Goal: Task Accomplishment & Management: Manage account settings

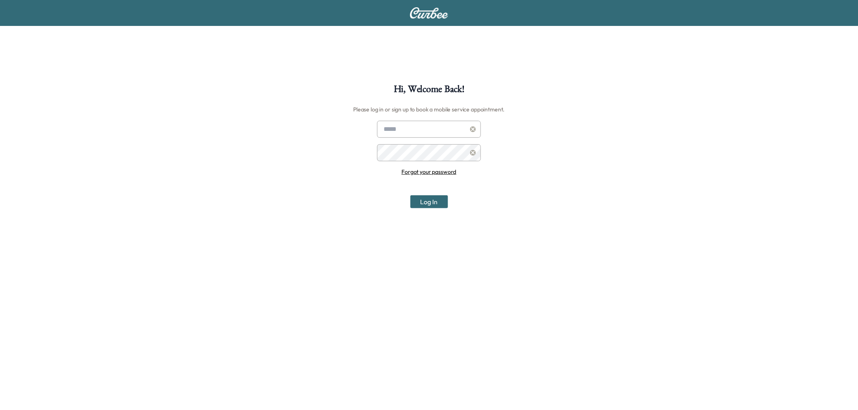
type input "**********"
click at [435, 208] on button "Log In" at bounding box center [429, 201] width 38 height 13
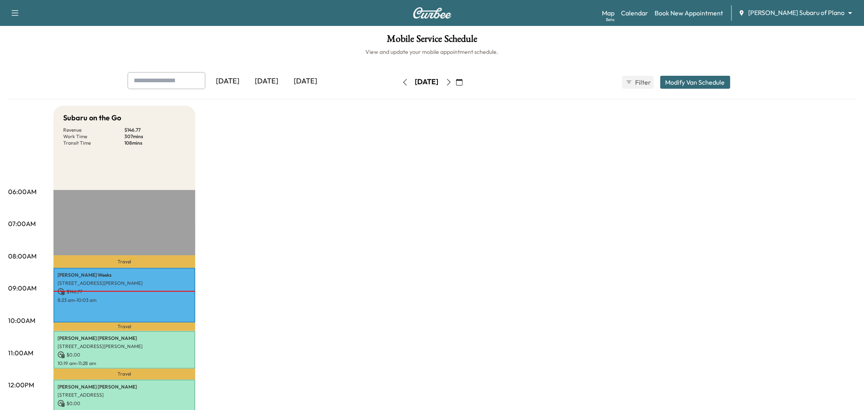
click at [802, 10] on body "Support Log Out Map Beta Calendar Book New Appointment [PERSON_NAME] Subaru of …" at bounding box center [432, 205] width 864 height 410
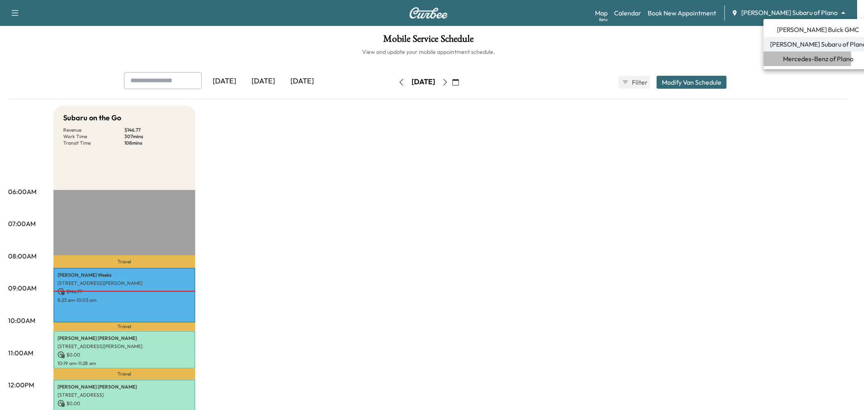
click at [787, 59] on span "Mercedes-Benz of Plano" at bounding box center [818, 59] width 71 height 10
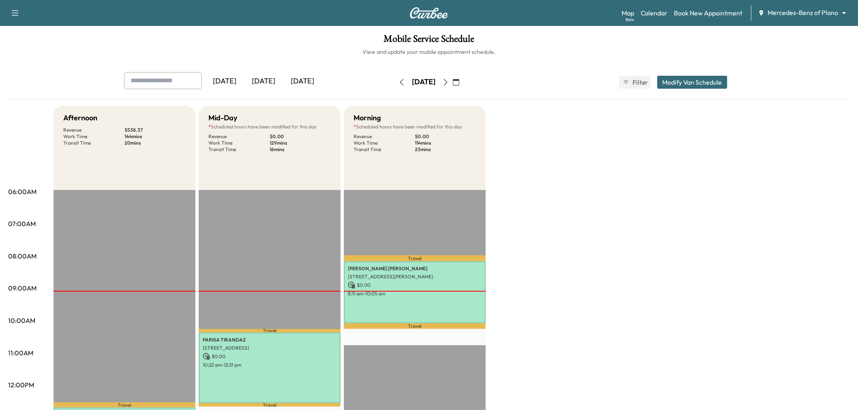
click at [616, 219] on div "Afternoon Revenue $ 538.37 Work Time 144 mins Transit Time 20 mins Travel [PERS…" at bounding box center [451, 410] width 796 height 608
click at [317, 79] on div "[DATE]" at bounding box center [302, 81] width 39 height 19
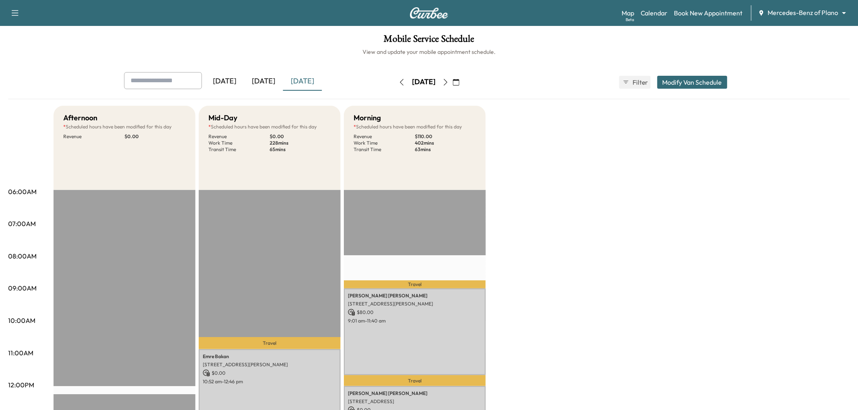
click at [561, 193] on div "Afternoon * Scheduled hours have been modified for this day Revenue $ 0.00 EST …" at bounding box center [451, 410] width 796 height 608
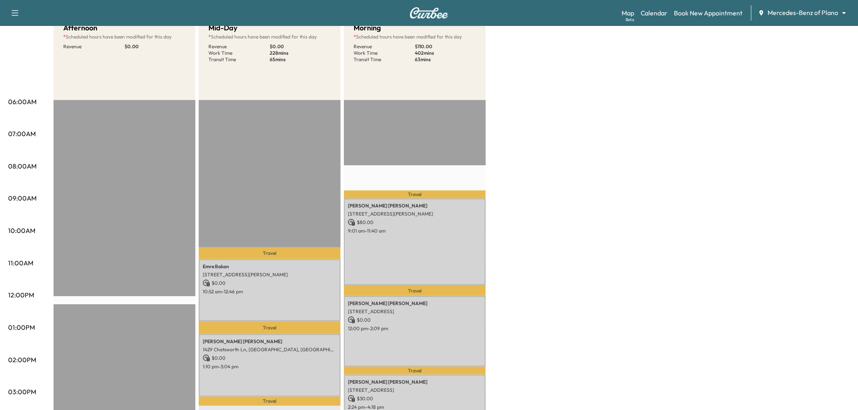
scroll to position [180, 0]
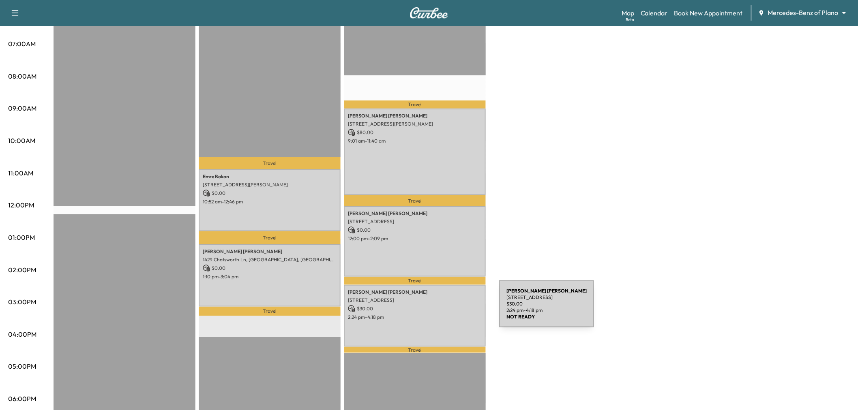
click at [418, 298] on p "[STREET_ADDRESS]" at bounding box center [415, 300] width 134 height 6
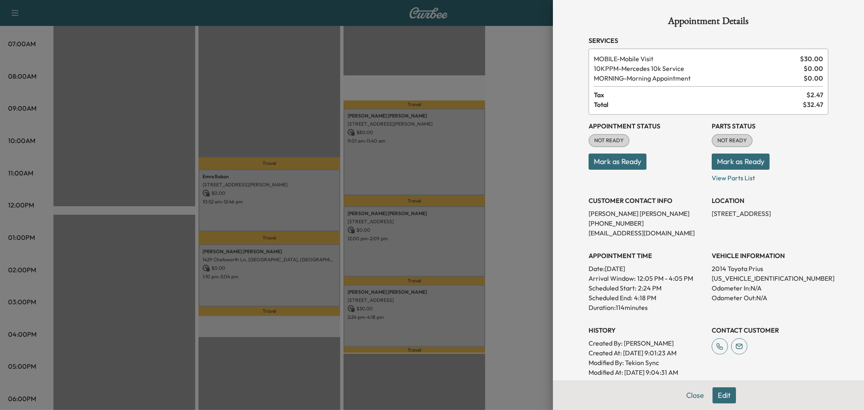
drag, startPoint x: 720, startPoint y: 399, endPoint x: 714, endPoint y: 380, distance: 19.7
click at [720, 399] on button "Edit" at bounding box center [725, 395] width 24 height 16
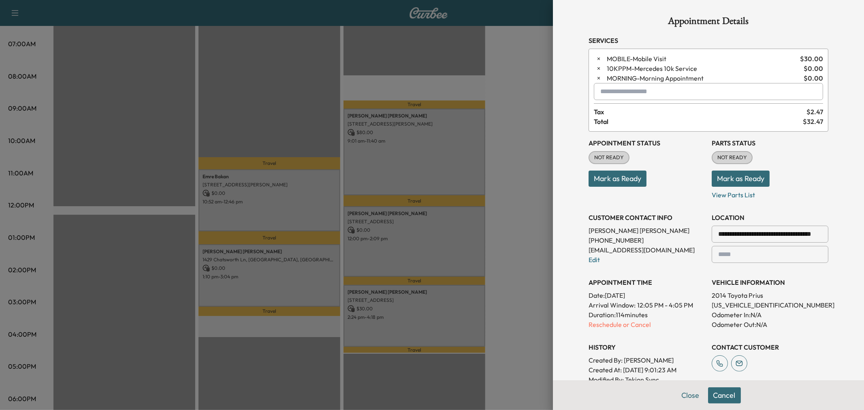
click at [716, 235] on div at bounding box center [720, 234] width 10 height 10
click at [718, 232] on div at bounding box center [720, 234] width 10 height 10
click at [722, 232] on input "**********" at bounding box center [770, 234] width 117 height 17
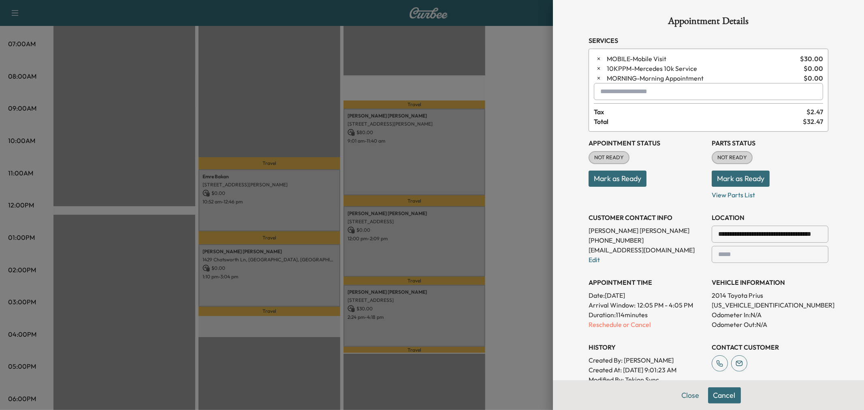
click at [722, 232] on input "**********" at bounding box center [770, 234] width 117 height 17
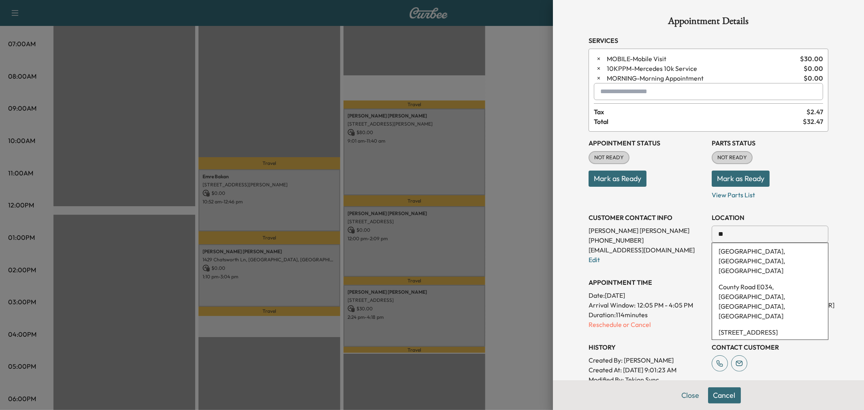
type input "*"
paste input "**********"
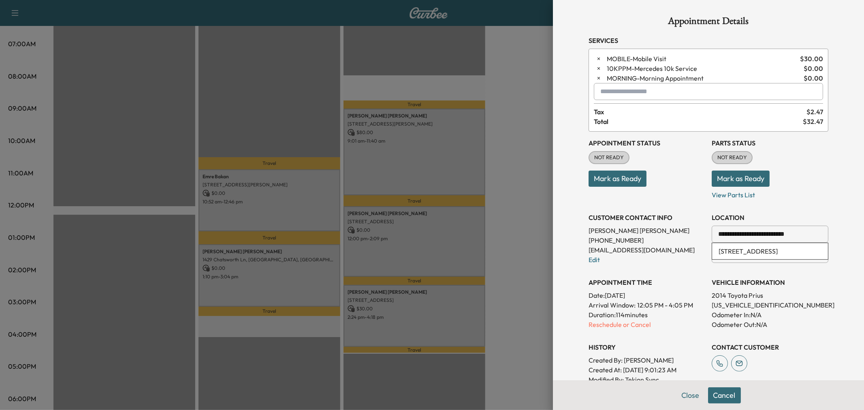
click at [797, 257] on li "[STREET_ADDRESS]" at bounding box center [770, 251] width 116 height 16
type input "**********"
click at [728, 395] on button "Save & Close" at bounding box center [725, 395] width 52 height 16
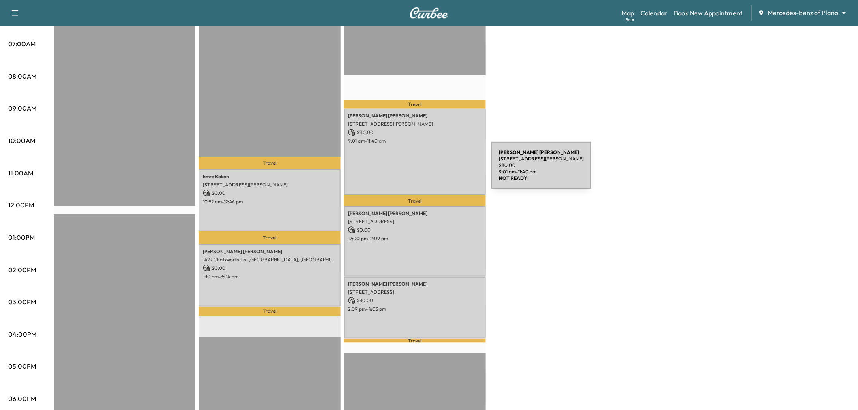
click at [430, 170] on div "[PERSON_NAME] [STREET_ADDRESS][PERSON_NAME] $ 80.00 9:01 am - 11:40 am" at bounding box center [415, 152] width 142 height 87
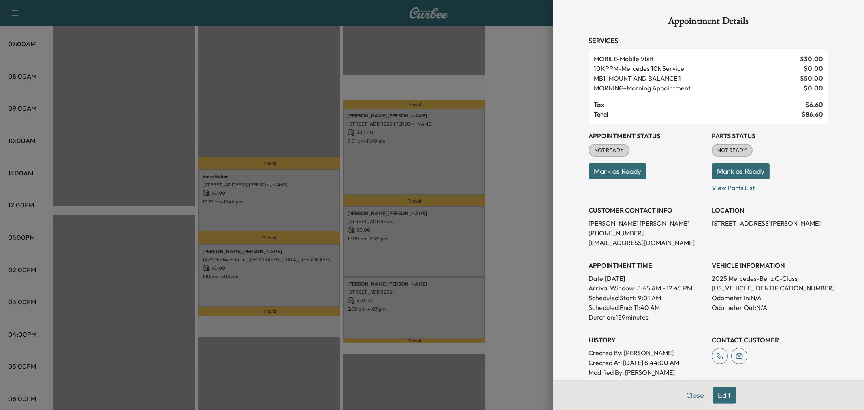
click at [430, 169] on div at bounding box center [432, 205] width 864 height 410
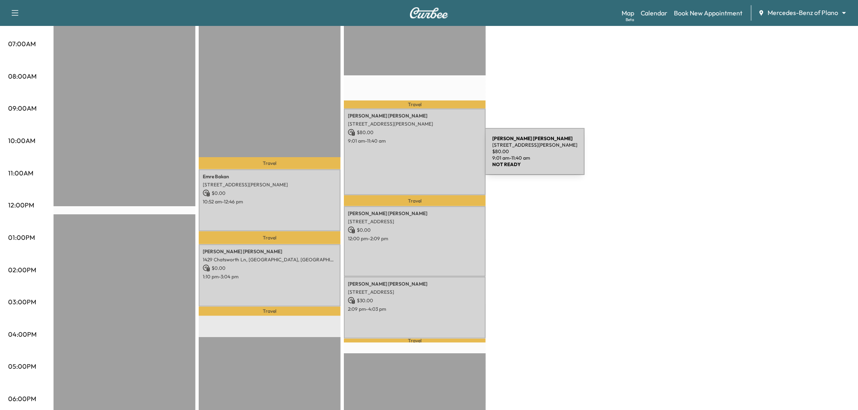
click at [424, 156] on div "[PERSON_NAME] [STREET_ADDRESS][PERSON_NAME] $ 80.00 9:01 am - 11:40 am" at bounding box center [415, 152] width 142 height 87
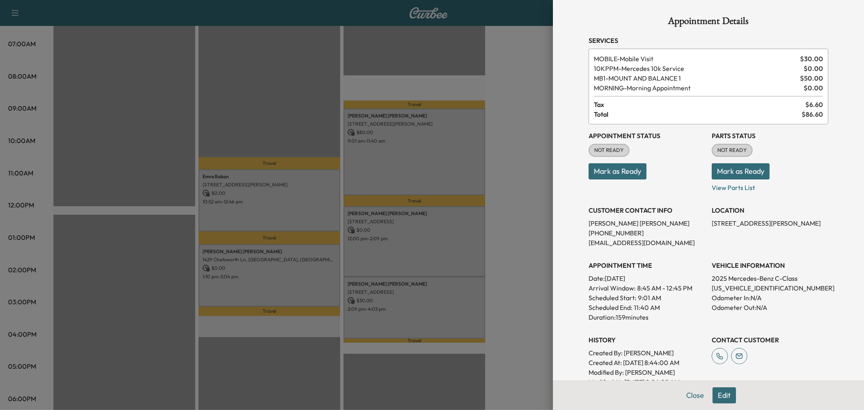
click at [744, 222] on p "[STREET_ADDRESS][PERSON_NAME]" at bounding box center [770, 223] width 117 height 10
click at [750, 223] on p "[STREET_ADDRESS][PERSON_NAME]" at bounding box center [770, 223] width 117 height 10
drag, startPoint x: 705, startPoint y: 221, endPoint x: 800, endPoint y: 225, distance: 94.5
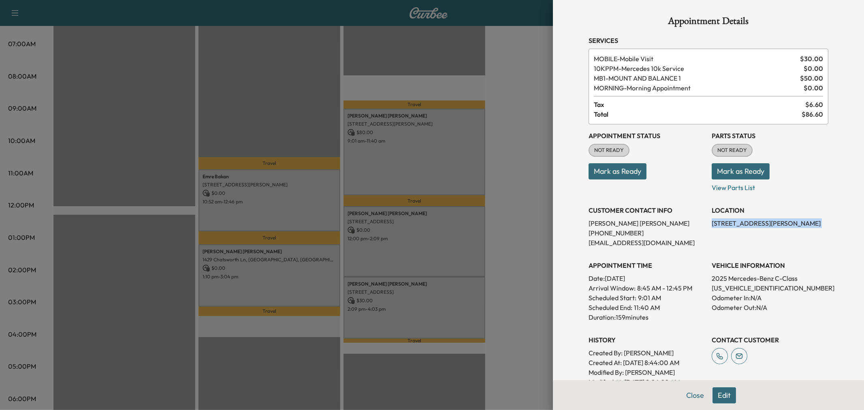
click at [800, 225] on p "[STREET_ADDRESS][PERSON_NAME]" at bounding box center [770, 223] width 117 height 10
copy p "[STREET_ADDRESS][PERSON_NAME]"
click at [557, 266] on div "Appointment Details Services MOBILE - Mobile Visit $ 30.00 10KPPM - Mercedes 10…" at bounding box center [708, 205] width 311 height 410
click at [693, 398] on button "Close" at bounding box center [695, 395] width 28 height 16
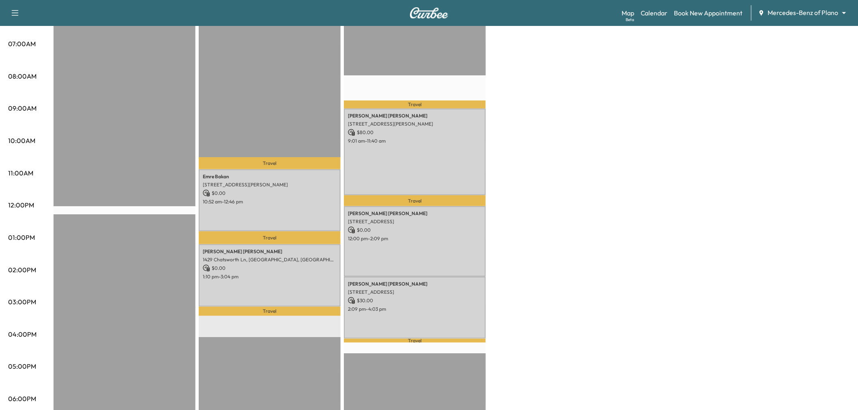
click at [454, 339] on p "Travel" at bounding box center [415, 341] width 142 height 4
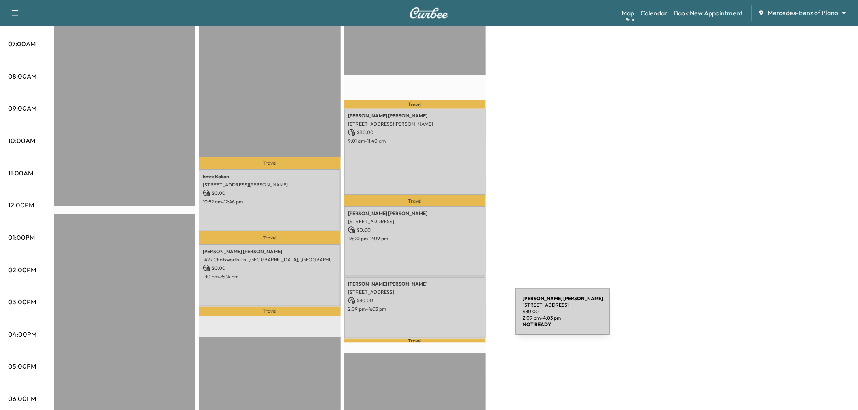
click at [454, 317] on div "[PERSON_NAME] [STREET_ADDRESS] $ 30.00 2:09 pm - 4:03 pm" at bounding box center [415, 308] width 142 height 62
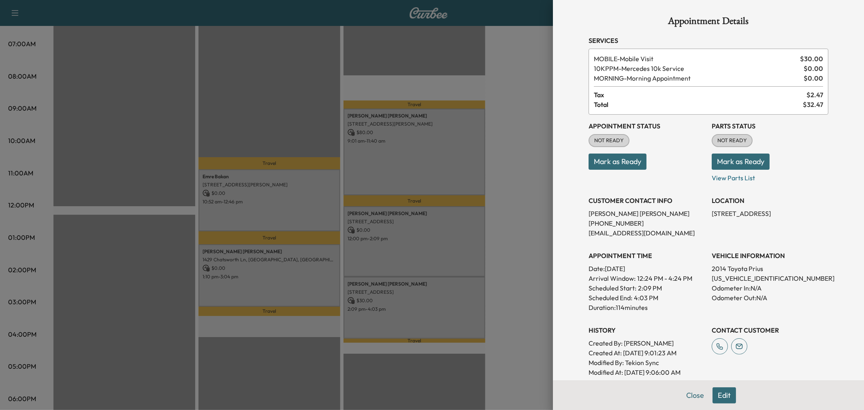
drag, startPoint x: 715, startPoint y: 396, endPoint x: 715, endPoint y: 390, distance: 5.3
click at [715, 396] on button "Edit" at bounding box center [725, 395] width 24 height 16
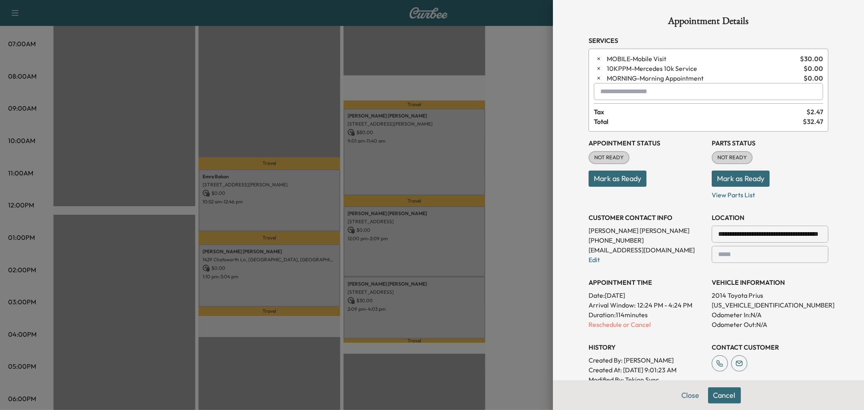
click at [732, 240] on input "**********" at bounding box center [770, 234] width 117 height 17
click at [732, 237] on input "**********" at bounding box center [770, 234] width 117 height 17
click at [731, 233] on input "**********" at bounding box center [770, 234] width 117 height 17
drag, startPoint x: 713, startPoint y: 233, endPoint x: 737, endPoint y: 233, distance: 23.5
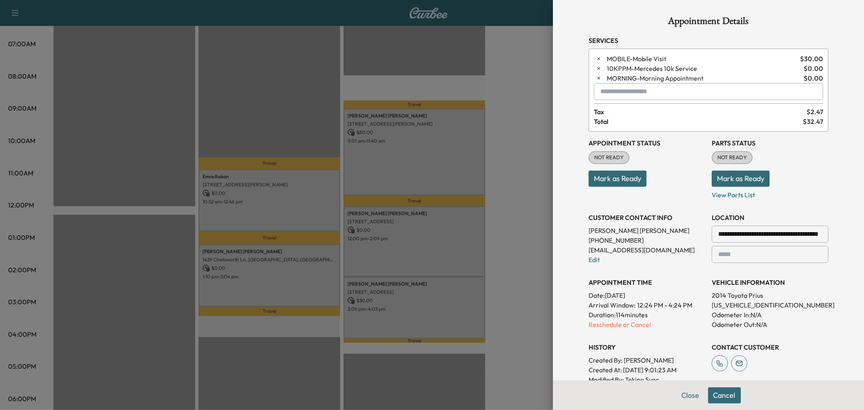
click at [736, 233] on div "**********" at bounding box center [770, 234] width 117 height 17
click at [742, 233] on input "**********" at bounding box center [770, 234] width 117 height 17
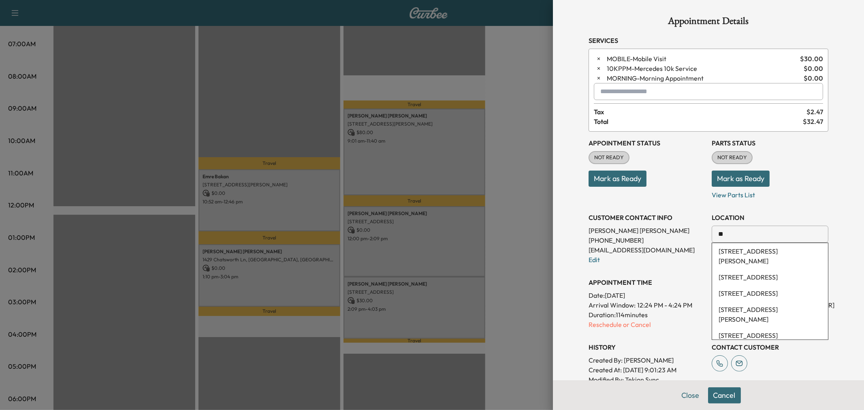
type input "*"
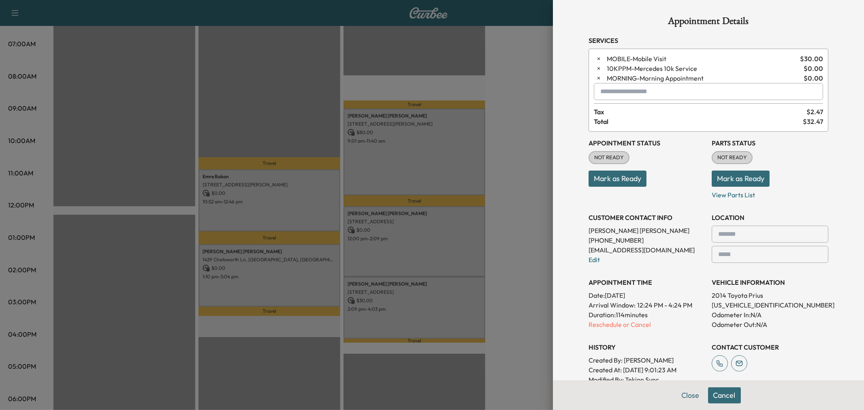
paste input "**********"
click at [755, 254] on li "[STREET_ADDRESS][PERSON_NAME]" at bounding box center [770, 256] width 116 height 26
type input "**********"
click at [718, 398] on button "Save & Close" at bounding box center [725, 395] width 52 height 16
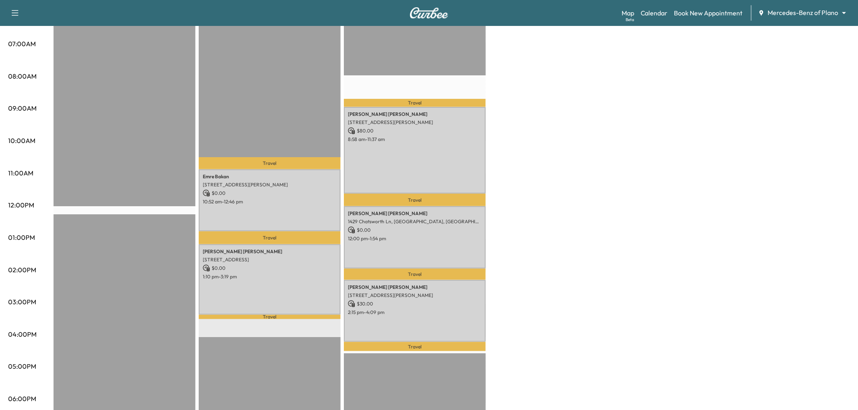
click at [598, 297] on div "Afternoon * Scheduled hours have been modified for this day Revenue $ 0.00 EST …" at bounding box center [451, 230] width 796 height 608
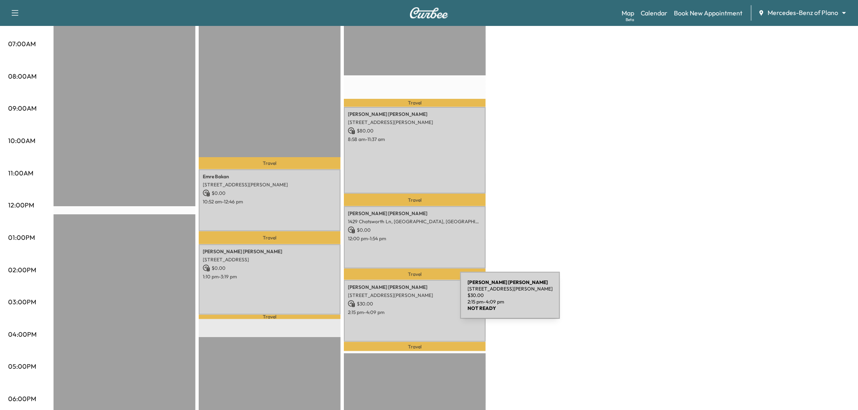
click at [399, 300] on p "$ 30.00" at bounding box center [415, 303] width 134 height 7
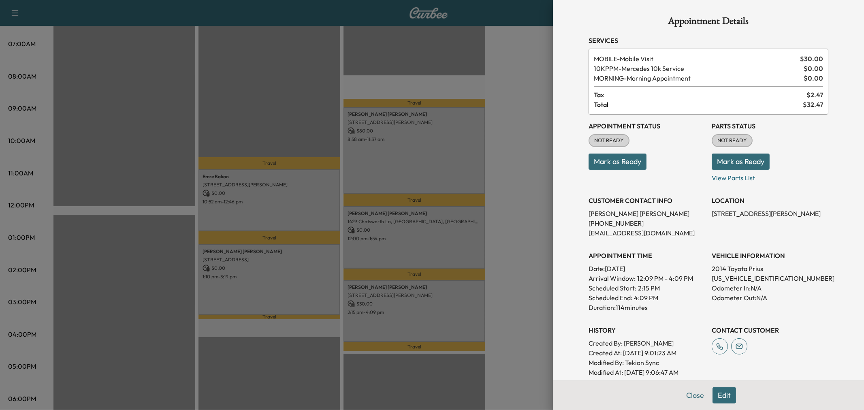
click at [418, 229] on div at bounding box center [432, 205] width 864 height 410
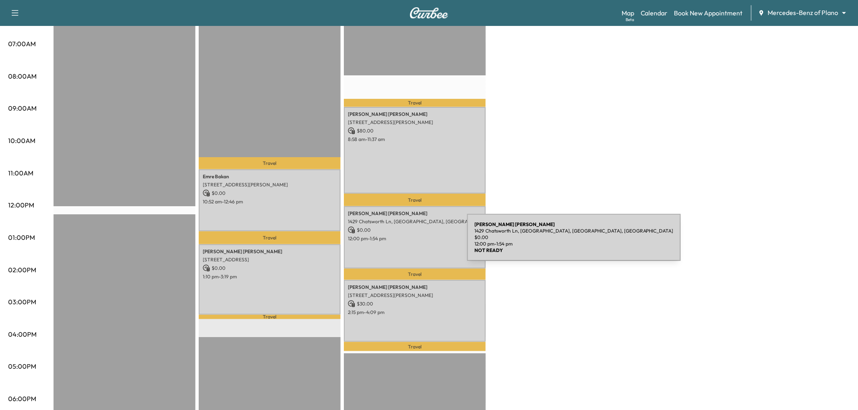
click at [406, 242] on div "[PERSON_NAME] 1429 [PERSON_NAME], [GEOGRAPHIC_DATA], [GEOGRAPHIC_DATA], [GEOGRA…" at bounding box center [415, 237] width 142 height 62
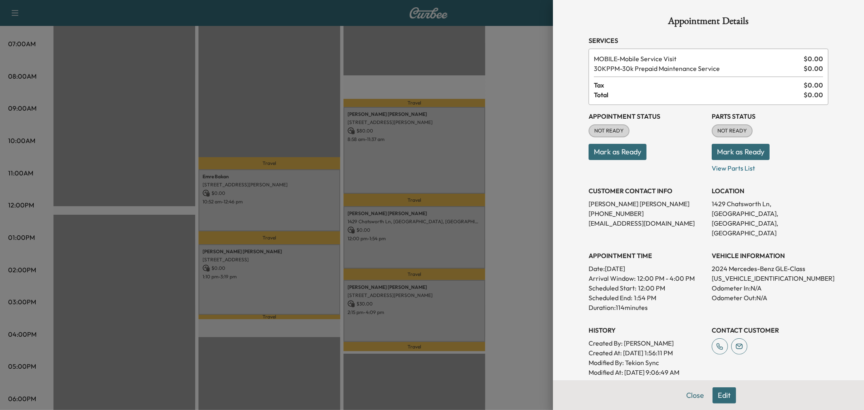
click at [426, 172] on div at bounding box center [432, 205] width 864 height 410
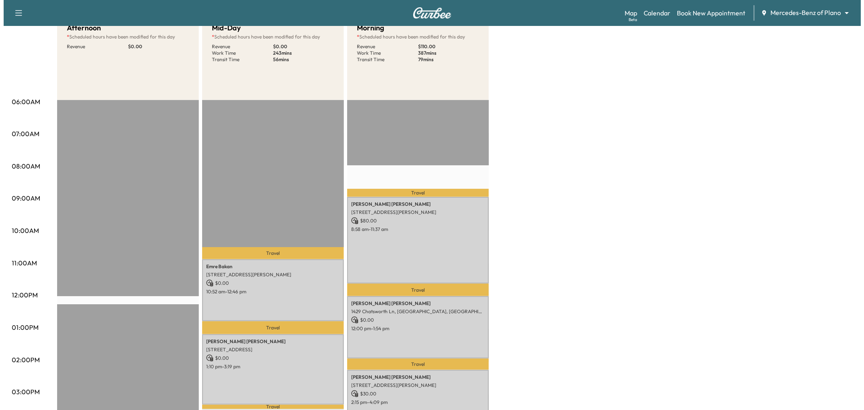
scroll to position [0, 0]
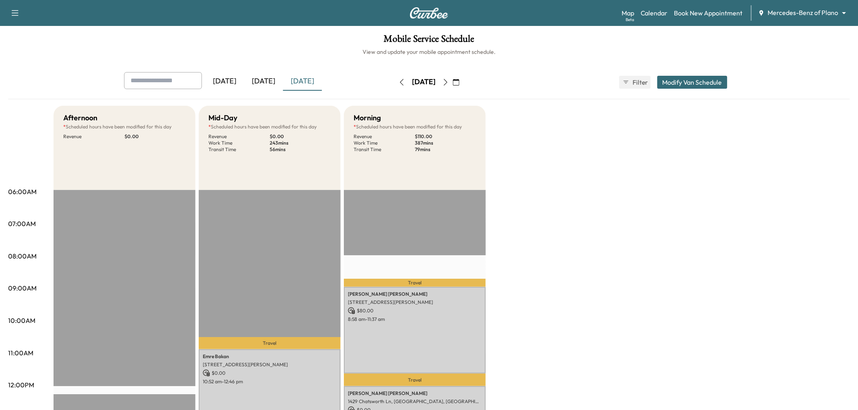
click at [687, 88] on button "Modify Van Schedule" at bounding box center [692, 82] width 70 height 13
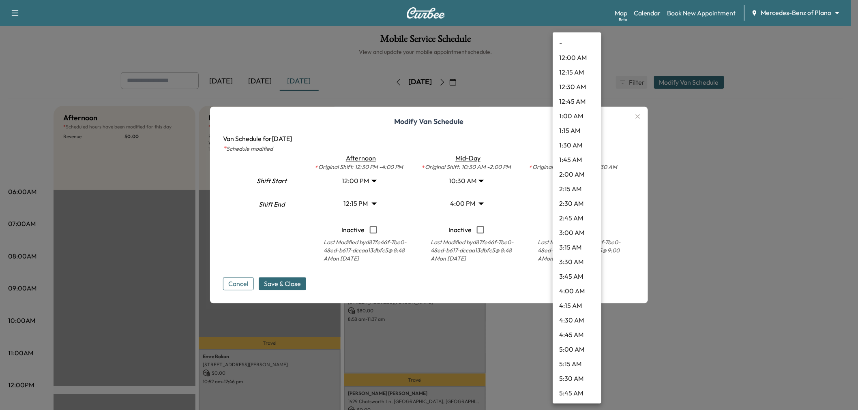
click at [580, 204] on body "Support Log Out Map Beta Calendar Book New Appointment Mercedes-Benz of Plano *…" at bounding box center [429, 205] width 858 height 410
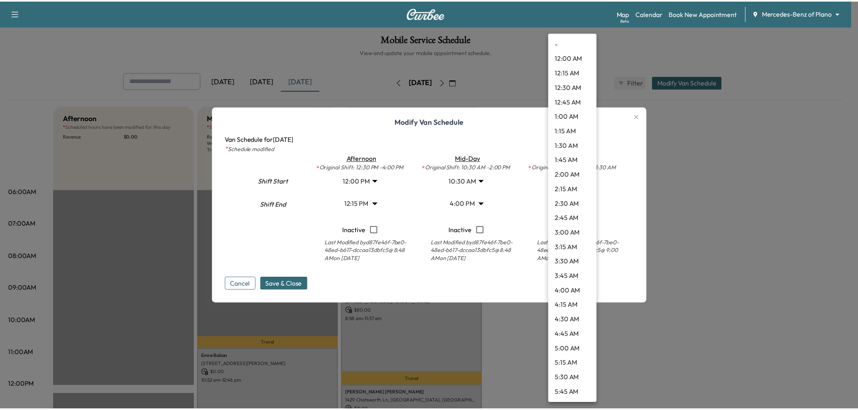
scroll to position [802, 0]
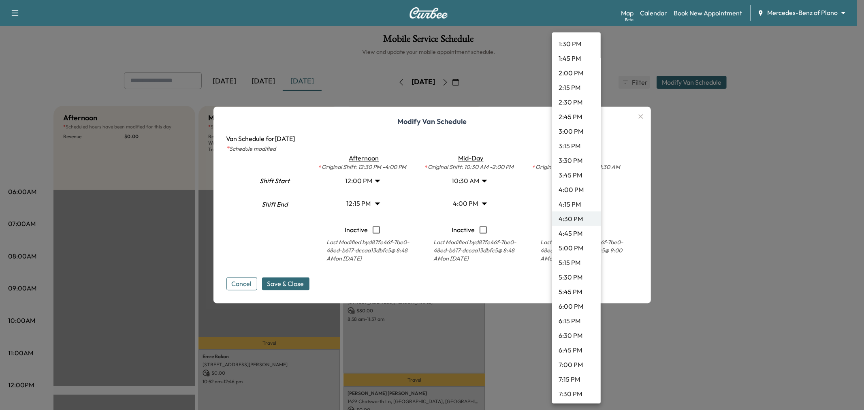
click at [576, 204] on li "4:15 PM" at bounding box center [576, 204] width 49 height 15
type input "*****"
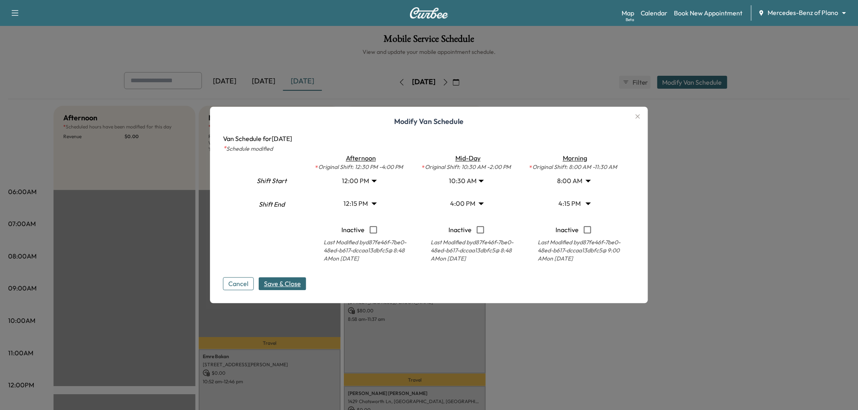
click at [291, 281] on span "Save & Close" at bounding box center [282, 284] width 37 height 10
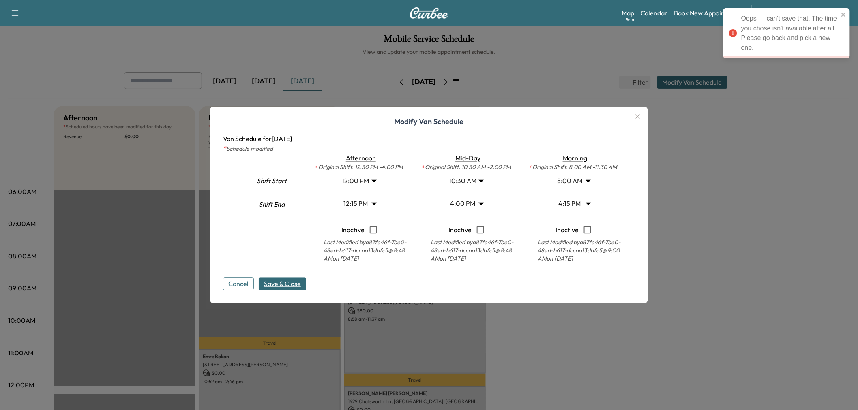
click at [639, 112] on icon "button" at bounding box center [638, 117] width 10 height 10
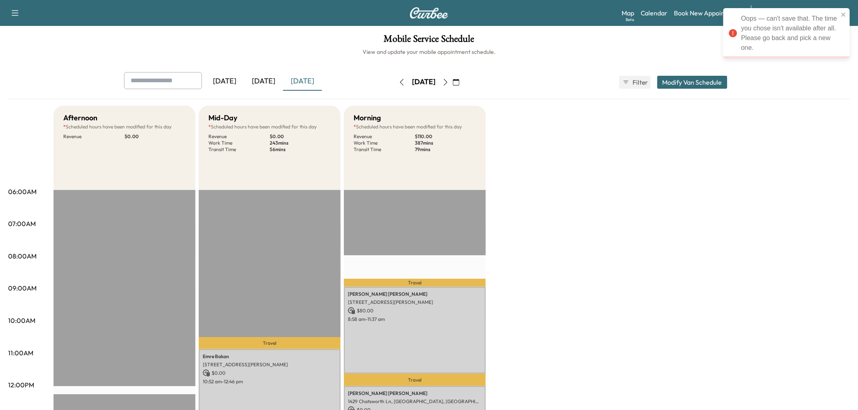
click at [582, 265] on div "Afternoon * Scheduled hours have been modified for this day Revenue $ 0.00 EST …" at bounding box center [451, 410] width 796 height 608
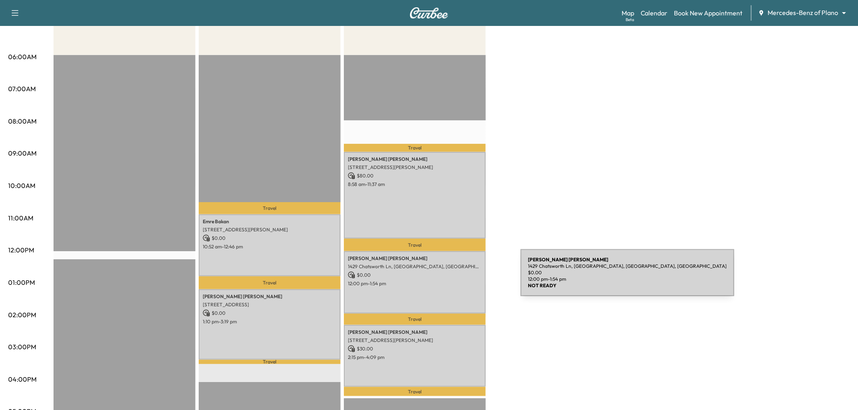
click at [460, 280] on p "12:00 pm - 1:54 pm" at bounding box center [415, 283] width 134 height 6
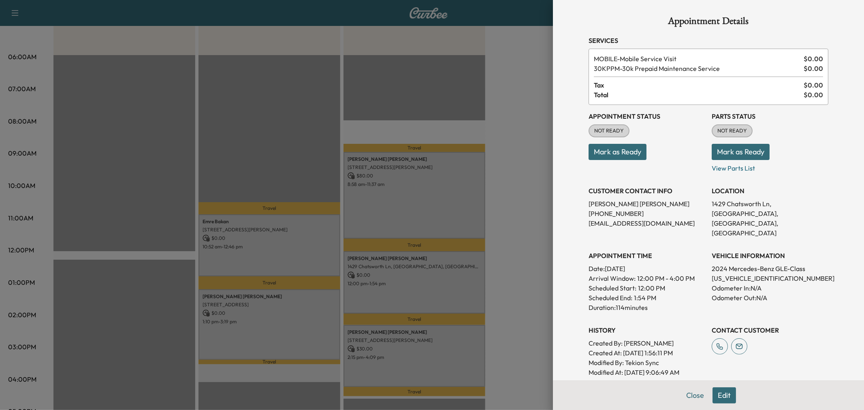
click at [438, 227] on div at bounding box center [432, 205] width 864 height 410
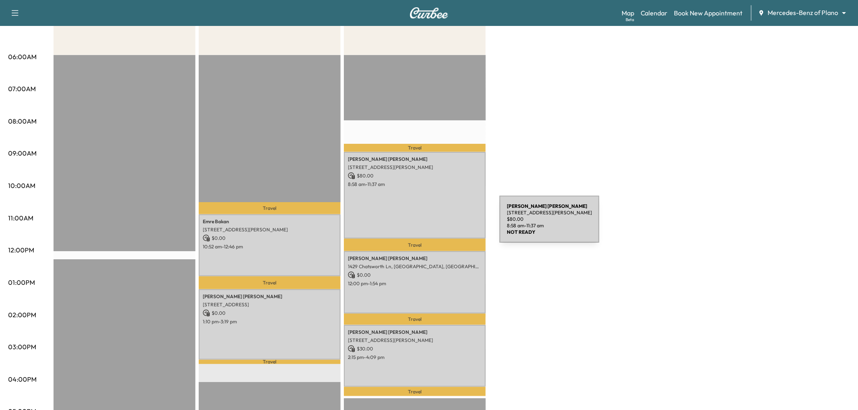
click at [438, 224] on div "[PERSON_NAME] [STREET_ADDRESS][PERSON_NAME] $ 80.00 8:58 am - 11:37 am" at bounding box center [415, 195] width 142 height 87
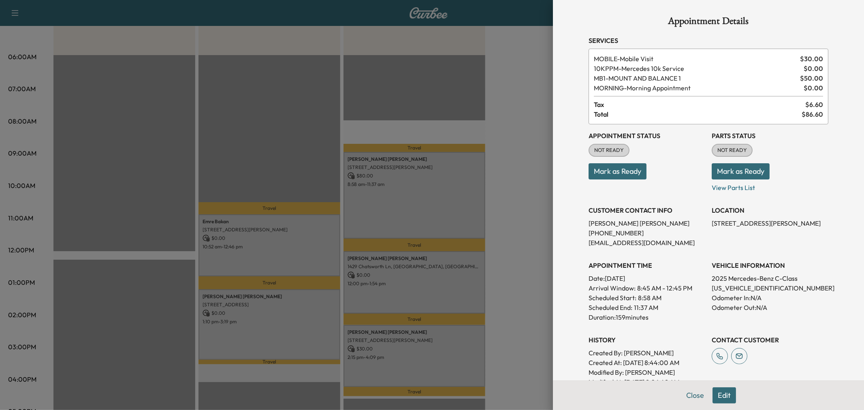
click at [438, 224] on div at bounding box center [432, 205] width 864 height 410
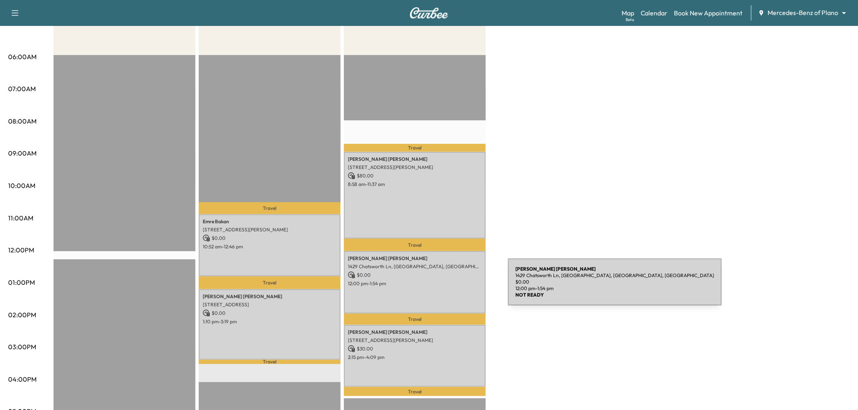
click at [447, 287] on div "[PERSON_NAME] 1429 [PERSON_NAME], [GEOGRAPHIC_DATA], [GEOGRAPHIC_DATA], [GEOGRA…" at bounding box center [415, 282] width 142 height 62
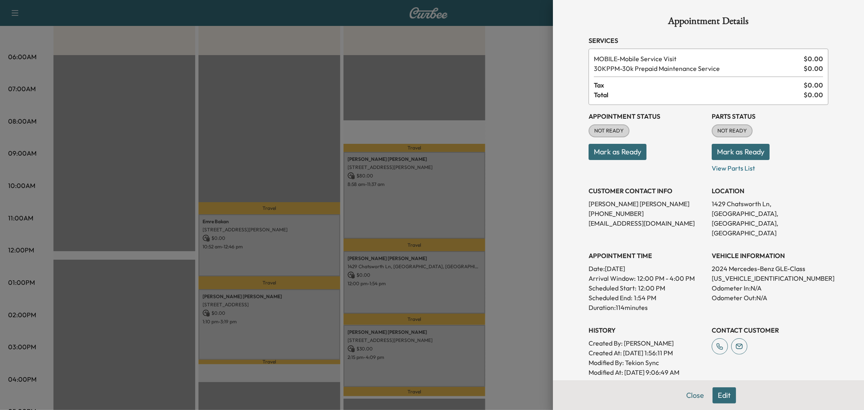
click at [449, 346] on div at bounding box center [432, 205] width 864 height 410
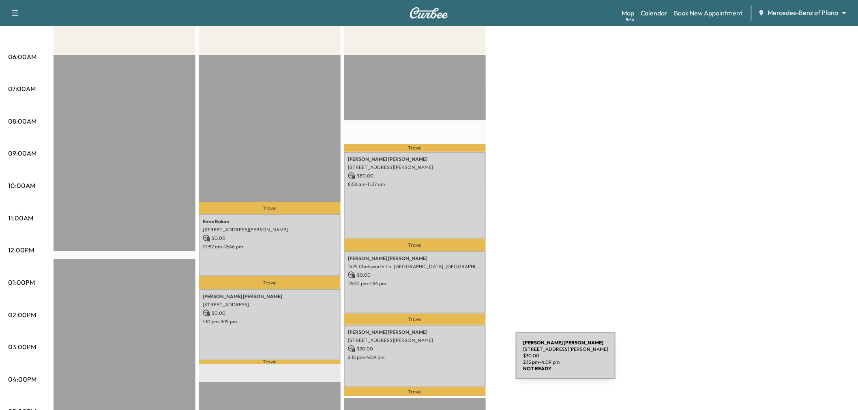
click at [455, 361] on div "[PERSON_NAME] [STREET_ADDRESS][PERSON_NAME] $ 30.00 2:15 pm - 4:09 pm" at bounding box center [415, 356] width 142 height 62
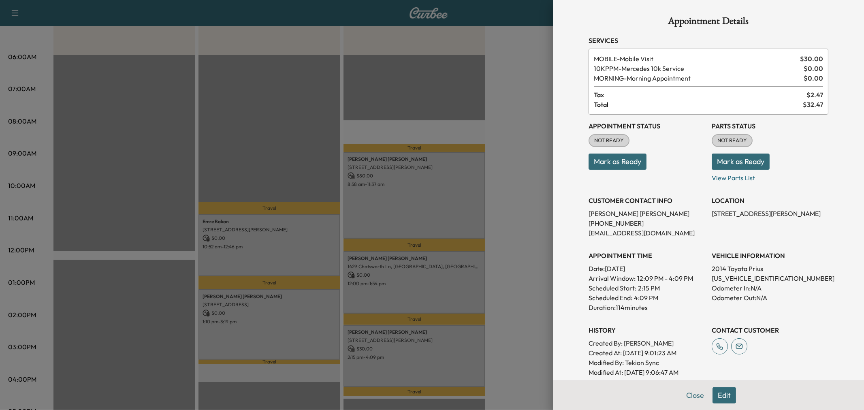
click at [723, 393] on button "Edit" at bounding box center [725, 395] width 24 height 16
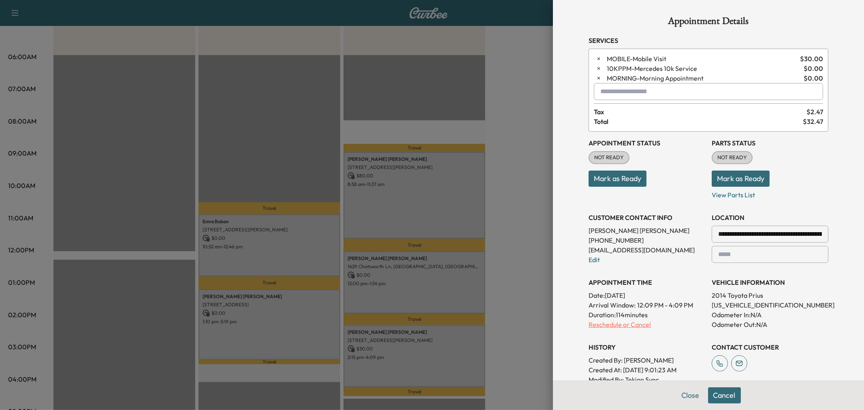
click at [609, 325] on p "Reschedule or Cancel" at bounding box center [647, 325] width 117 height 10
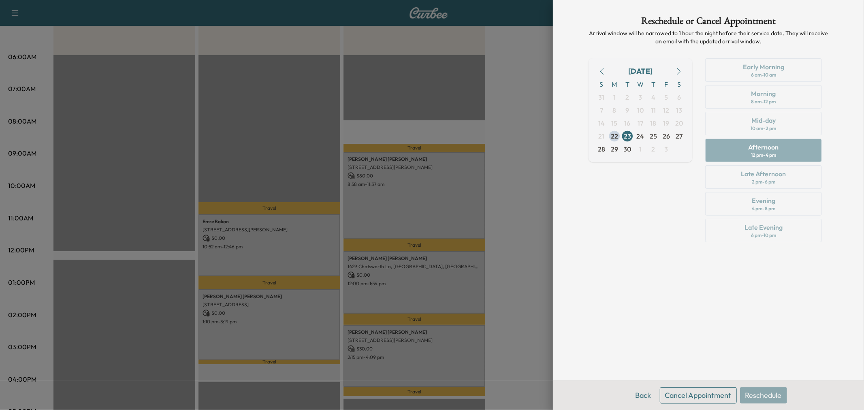
click at [703, 400] on button "Cancel Appointment" at bounding box center [698, 395] width 77 height 16
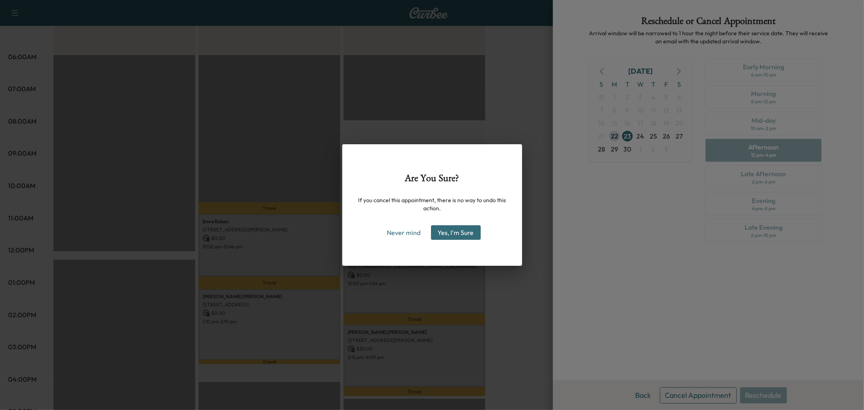
click at [462, 233] on button "Yes, I'm Sure" at bounding box center [456, 232] width 50 height 15
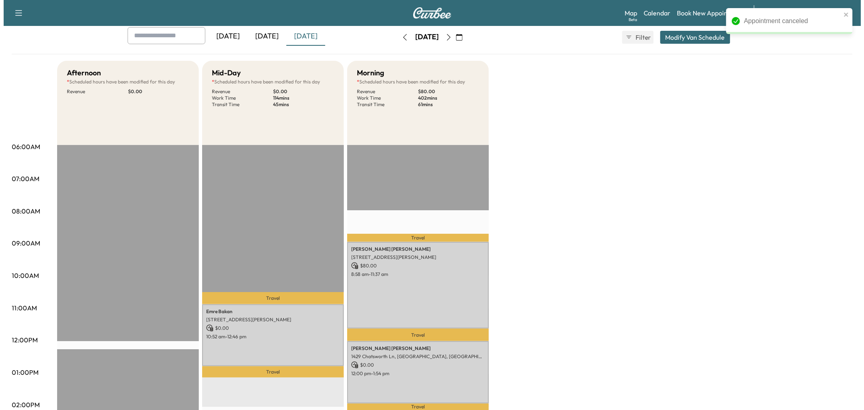
scroll to position [0, 0]
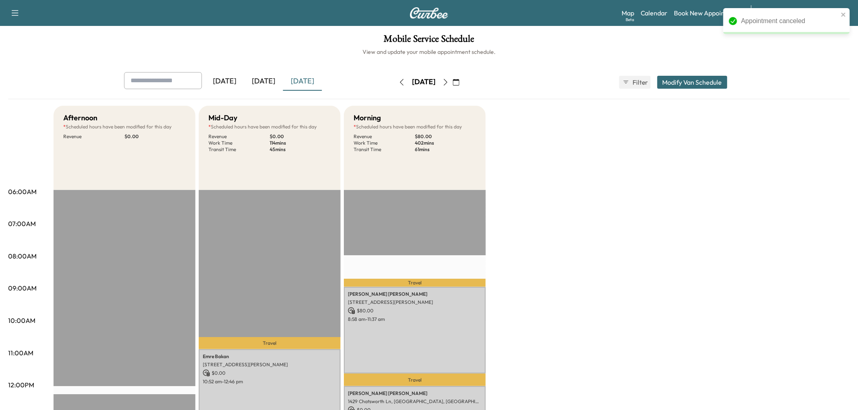
click at [688, 84] on button "Modify Van Schedule" at bounding box center [692, 82] width 70 height 13
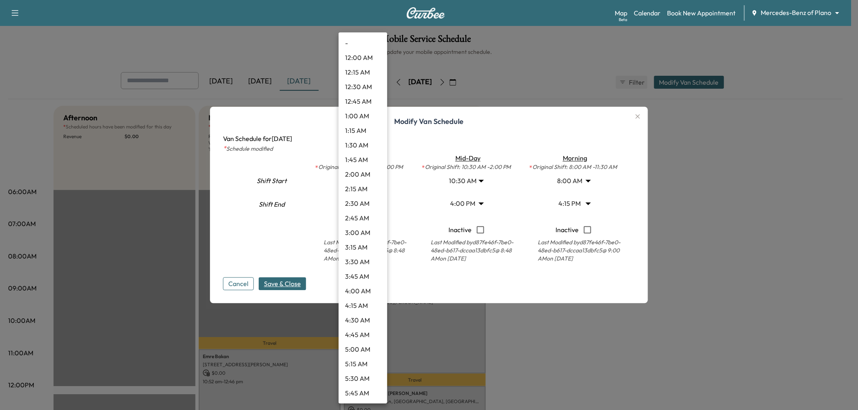
click at [369, 204] on body "Support Log Out Map Beta Calendar Book New Appointment Mercedes-Benz of Plano *…" at bounding box center [429, 205] width 858 height 410
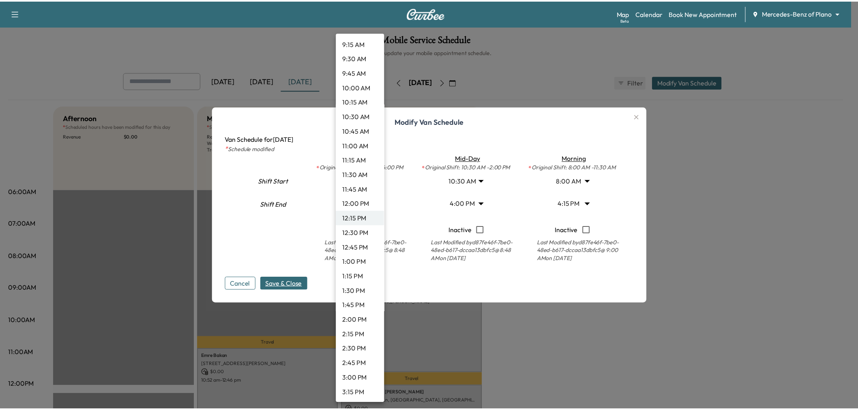
scroll to position [599, 0]
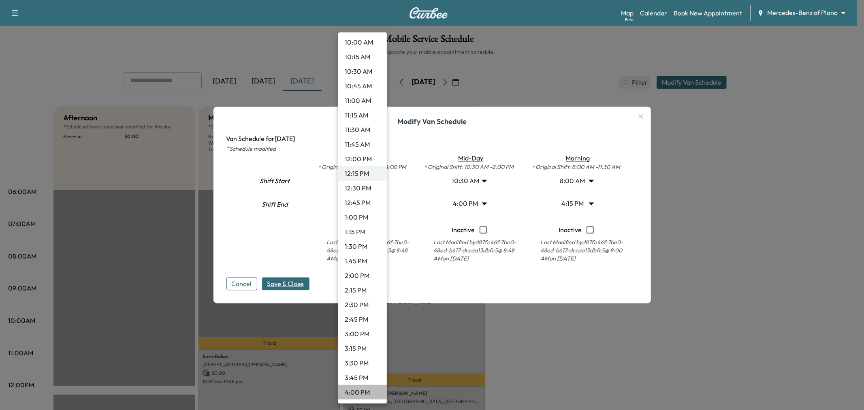
click at [363, 390] on li "4:00 PM" at bounding box center [362, 392] width 49 height 15
type input "**"
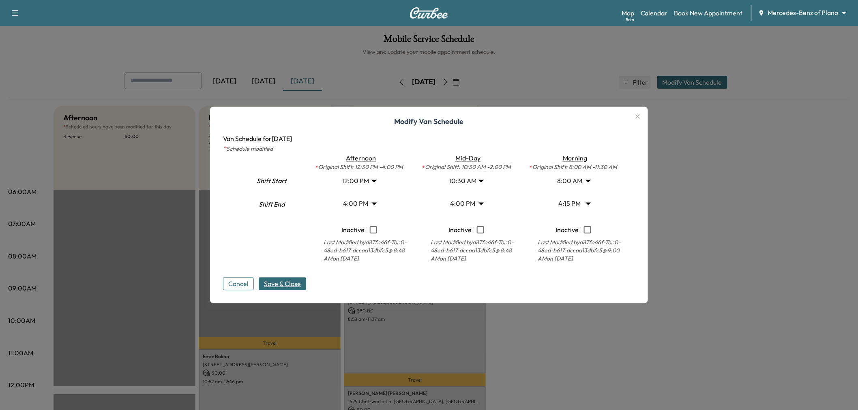
click at [299, 281] on span "Save & Close" at bounding box center [282, 284] width 37 height 10
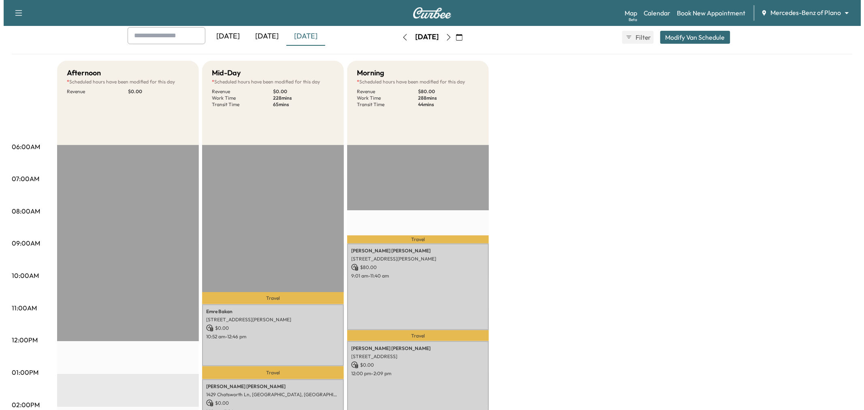
scroll to position [0, 0]
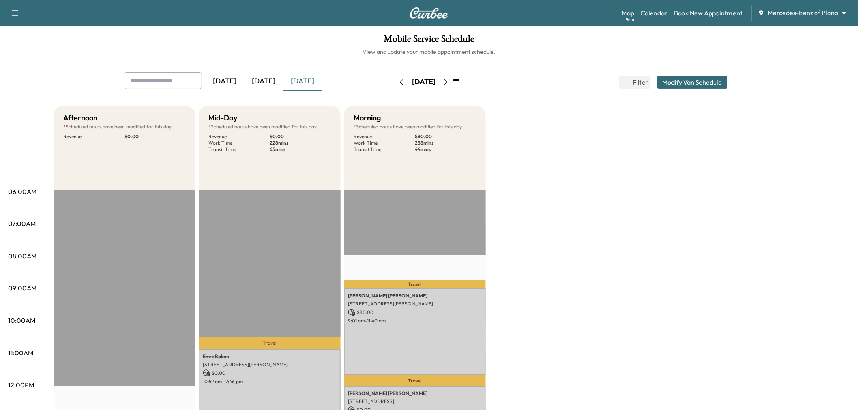
click at [711, 85] on button "Modify Van Schedule" at bounding box center [692, 82] width 70 height 13
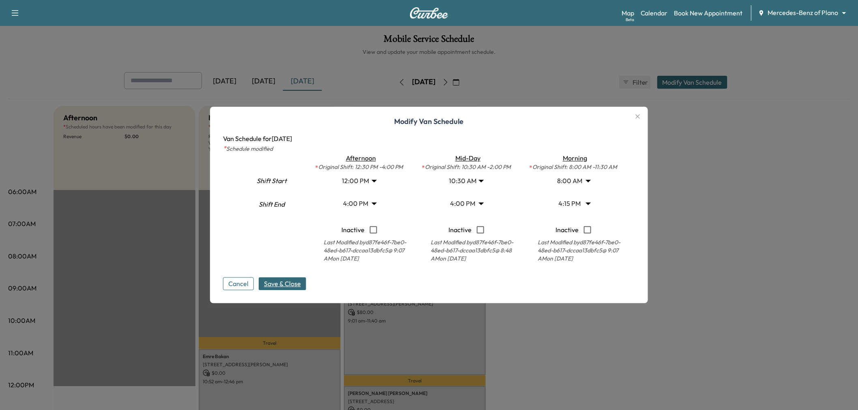
click at [580, 203] on body "Support Log Out Map Beta Calendar Book New Appointment Mercedes-Benz of Plano *…" at bounding box center [429, 205] width 858 height 410
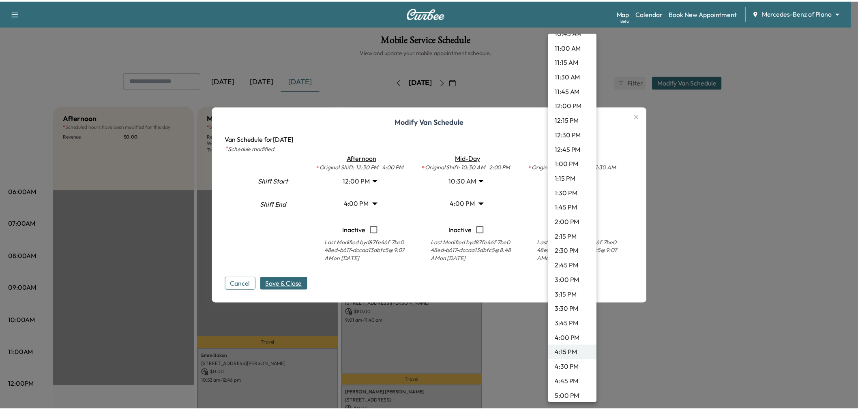
scroll to position [607, 0]
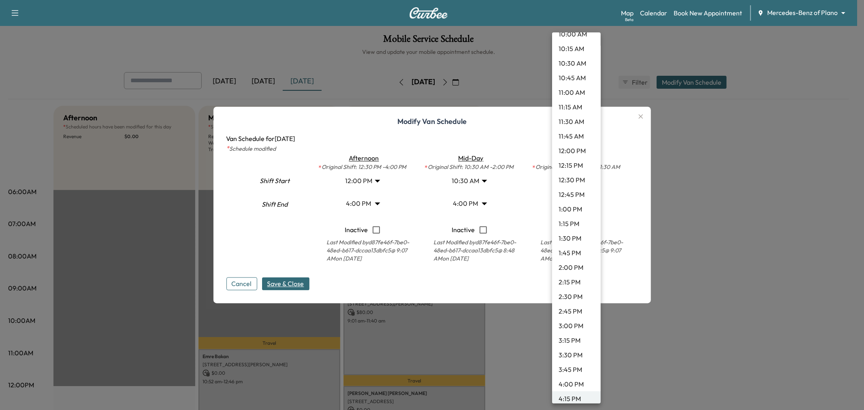
click at [573, 120] on li "11:30 AM" at bounding box center [576, 121] width 49 height 15
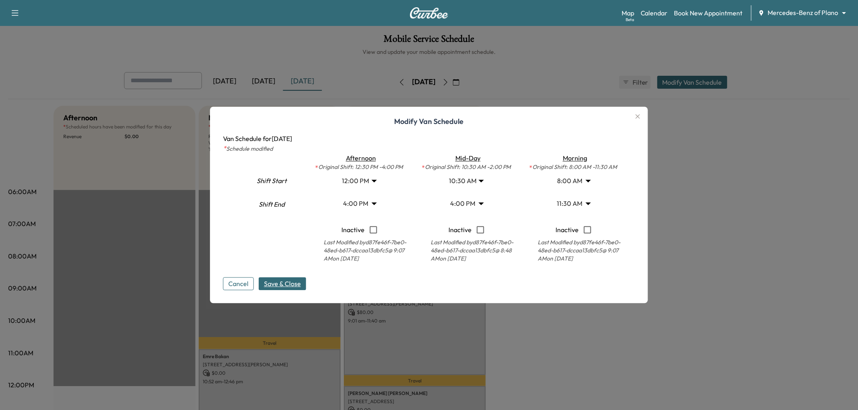
click at [303, 269] on div "Cancel Save & Close" at bounding box center [429, 278] width 412 height 26
click at [296, 282] on span "Save & Close" at bounding box center [282, 284] width 37 height 10
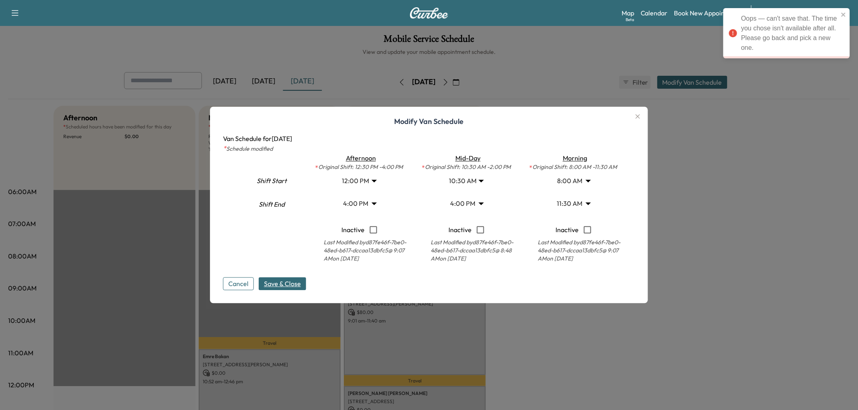
click at [637, 113] on icon "button" at bounding box center [638, 117] width 10 height 10
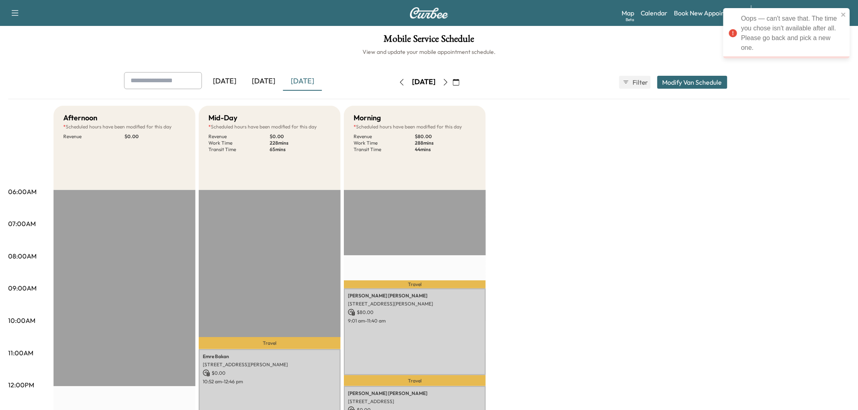
click at [608, 267] on div "Afternoon * Scheduled hours have been modified for this day Revenue $ 0.00 EST …" at bounding box center [451, 410] width 796 height 608
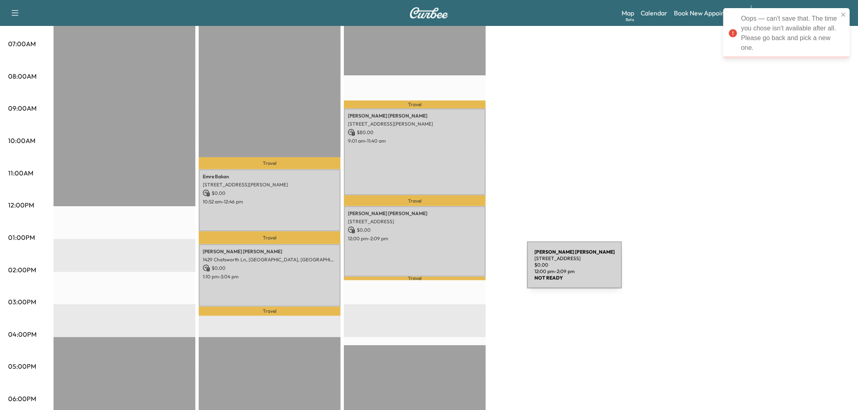
click at [447, 257] on div "[PERSON_NAME] [STREET_ADDRESS] $ 0.00 12:00 pm - 2:09 pm" at bounding box center [415, 241] width 142 height 71
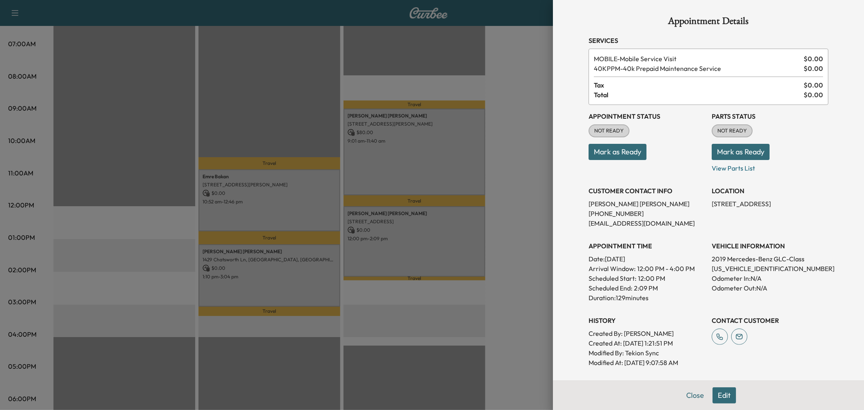
click at [448, 240] on div at bounding box center [432, 205] width 864 height 410
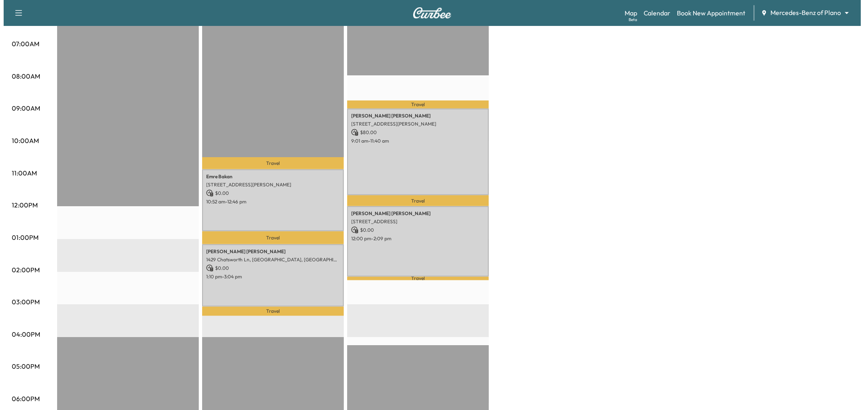
scroll to position [45, 0]
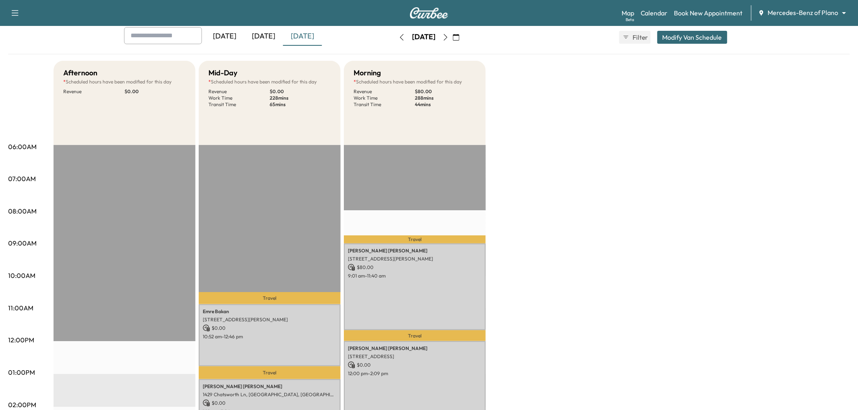
click at [699, 36] on button "Modify Van Schedule" at bounding box center [692, 37] width 70 height 13
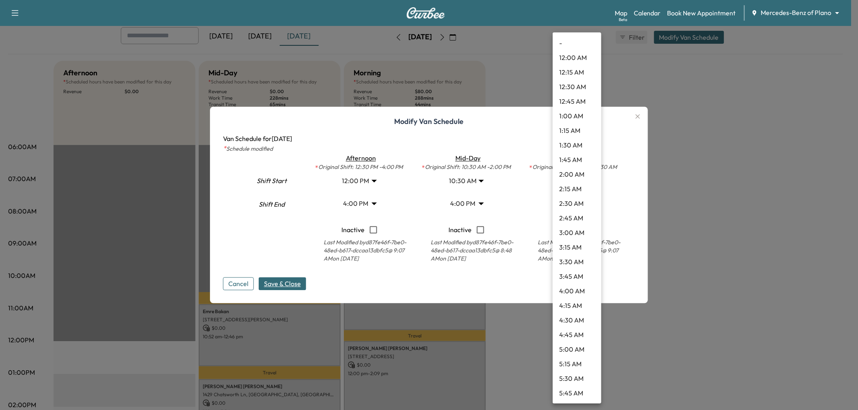
click at [570, 200] on body "Support Log Out Map Beta Calendar Book New Appointment Mercedes-Benz of Plano *…" at bounding box center [429, 160] width 858 height 410
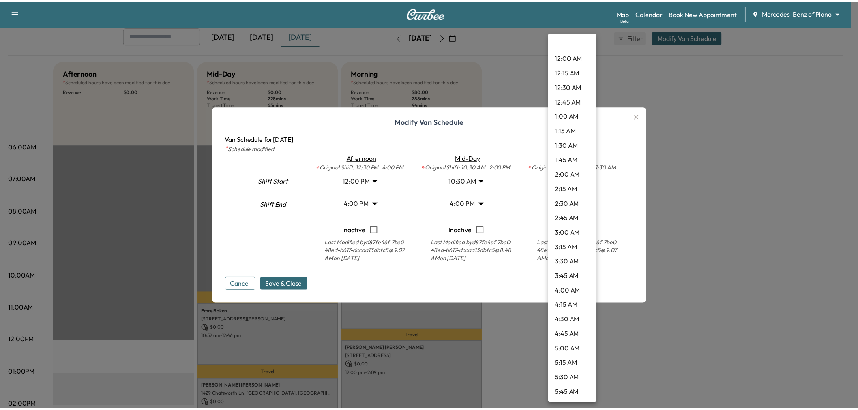
scroll to position [510, 0]
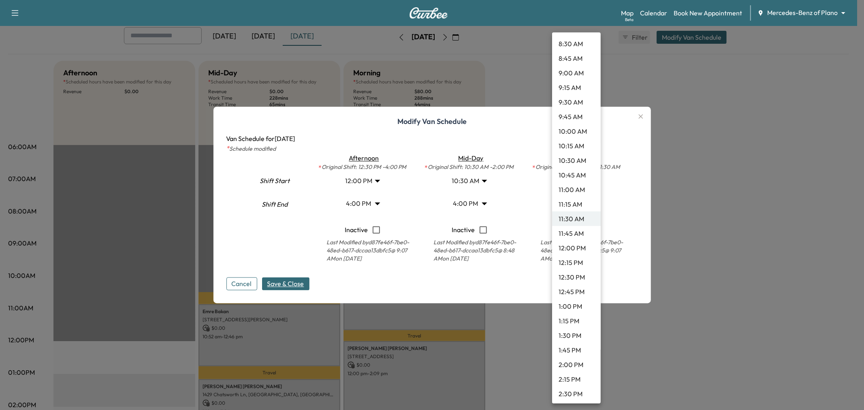
click at [576, 272] on li "12:30 PM" at bounding box center [576, 277] width 49 height 15
type input "****"
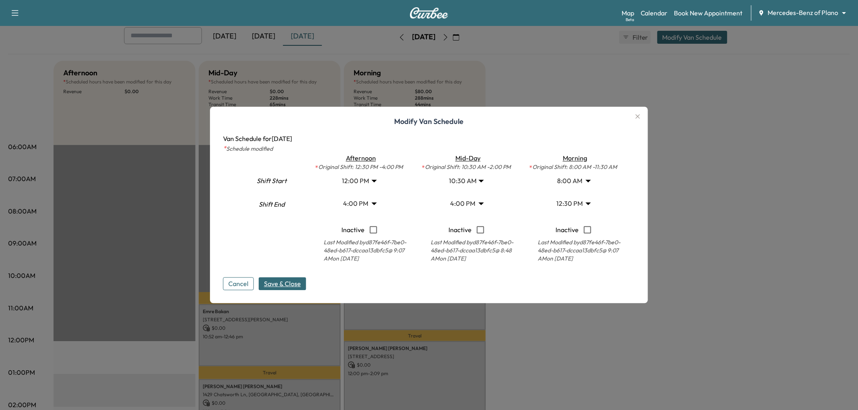
click at [301, 283] on span "Save & Close" at bounding box center [282, 284] width 37 height 10
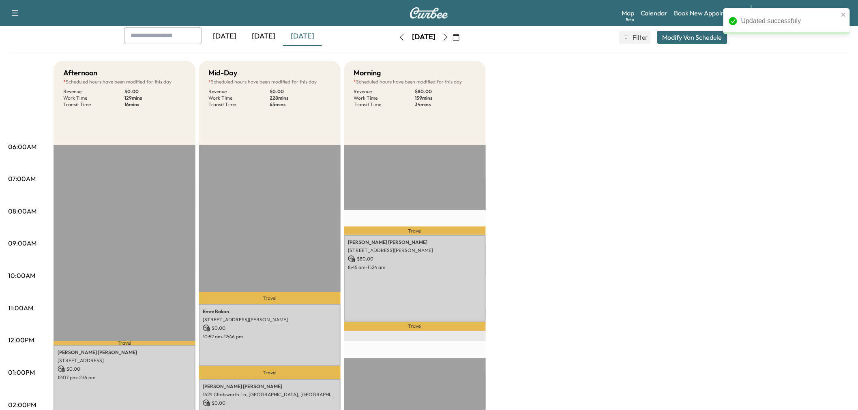
click at [546, 338] on div "Afternoon * Scheduled hours have been modified for this day Revenue $ 0.00 Work…" at bounding box center [451, 365] width 796 height 608
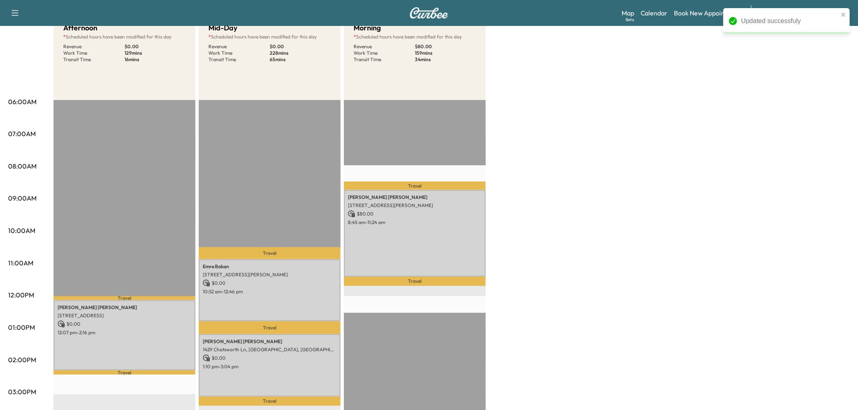
scroll to position [135, 0]
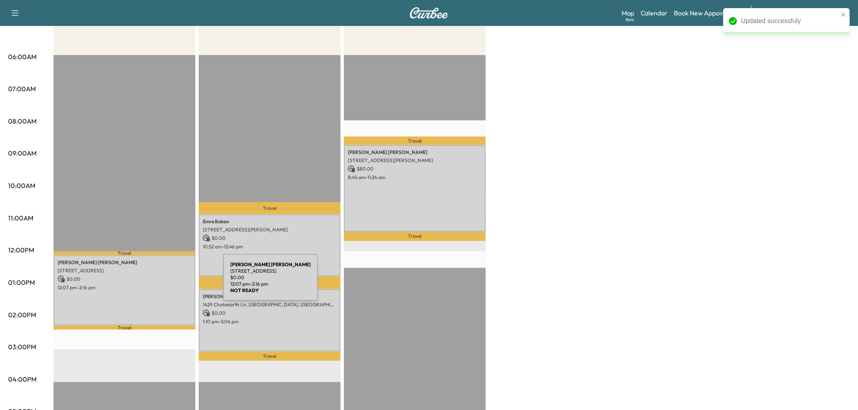
click at [162, 284] on p "12:07 pm - 2:16 pm" at bounding box center [125, 287] width 134 height 6
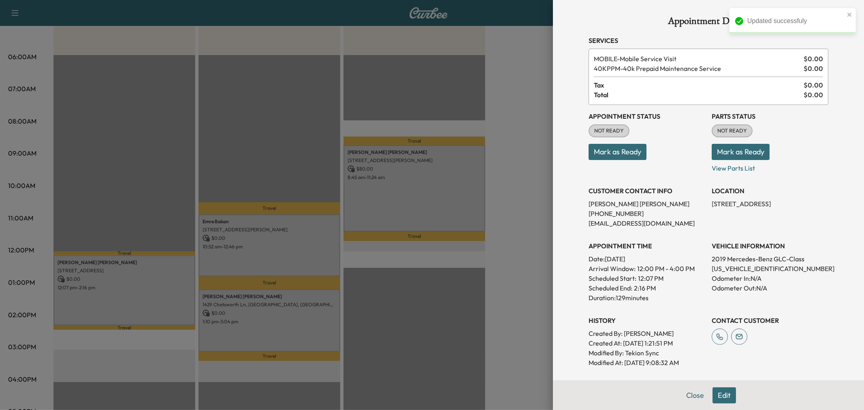
click at [157, 282] on div at bounding box center [432, 205] width 864 height 410
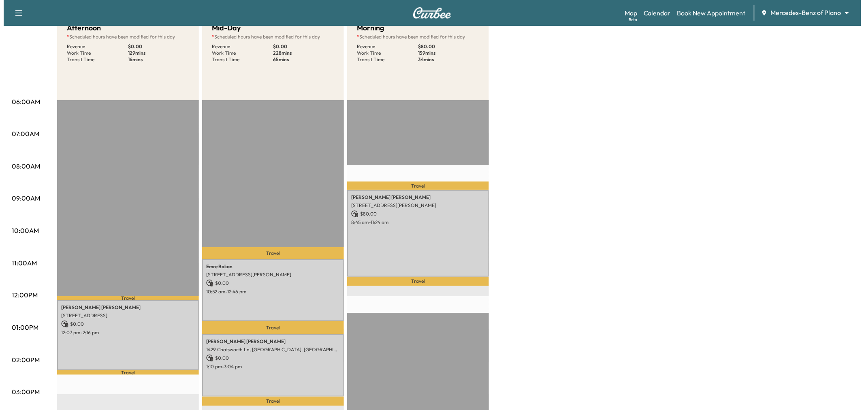
scroll to position [45, 0]
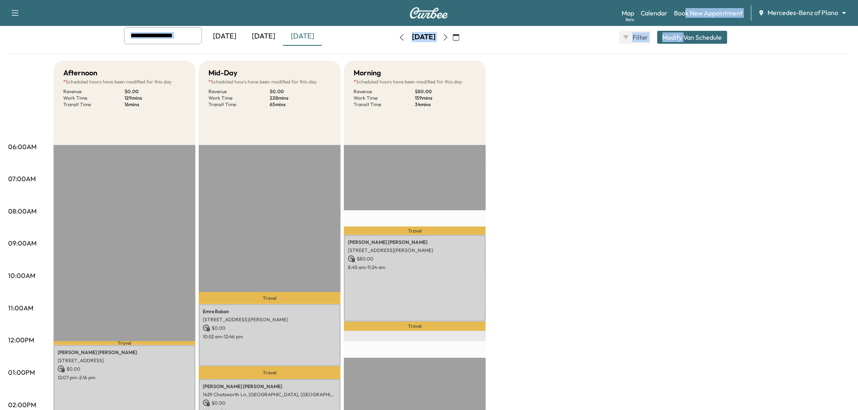
click at [685, 28] on div "Support Log Out Map Beta Calendar Book New Appointment Mercedes-Benz of Plano *…" at bounding box center [429, 316] width 858 height 722
click at [685, 35] on button "Modify Van Schedule" at bounding box center [692, 37] width 70 height 13
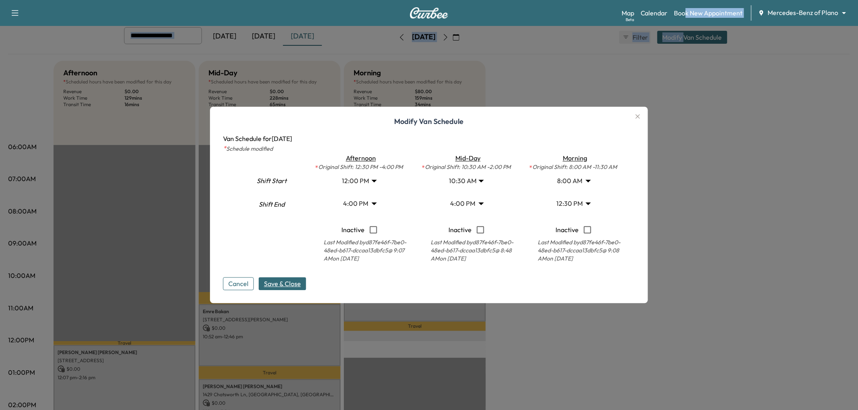
click at [373, 179] on body "Support Log Out Map Beta Calendar Book New Appointment Mercedes-Benz of Plano *…" at bounding box center [429, 160] width 858 height 410
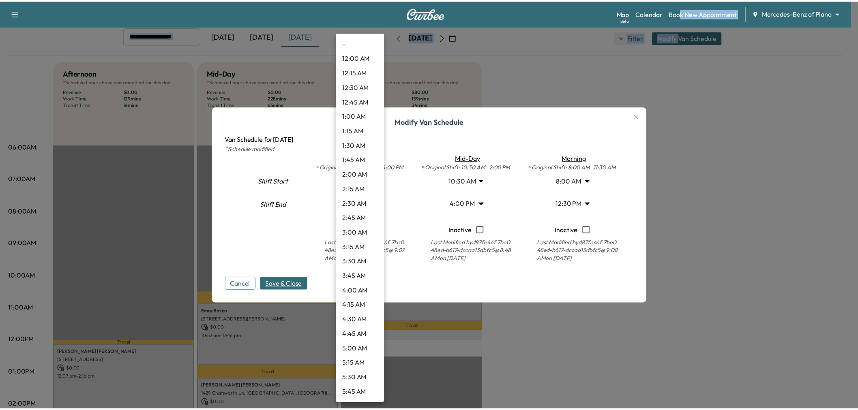
scroll to position [539, 0]
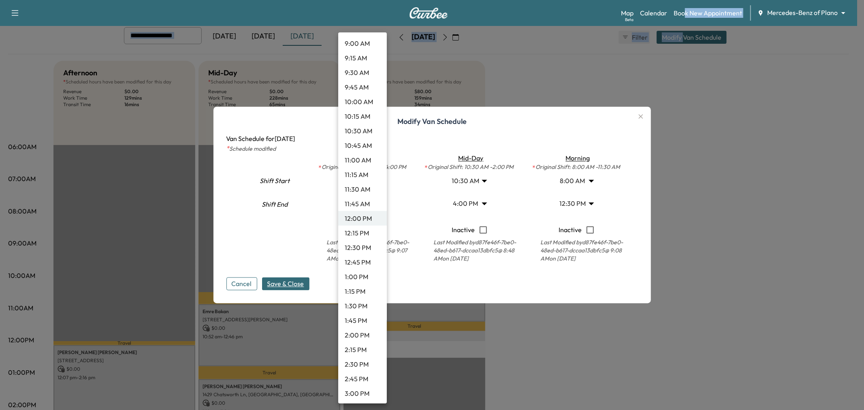
click at [362, 273] on li "1:00 PM" at bounding box center [362, 277] width 49 height 15
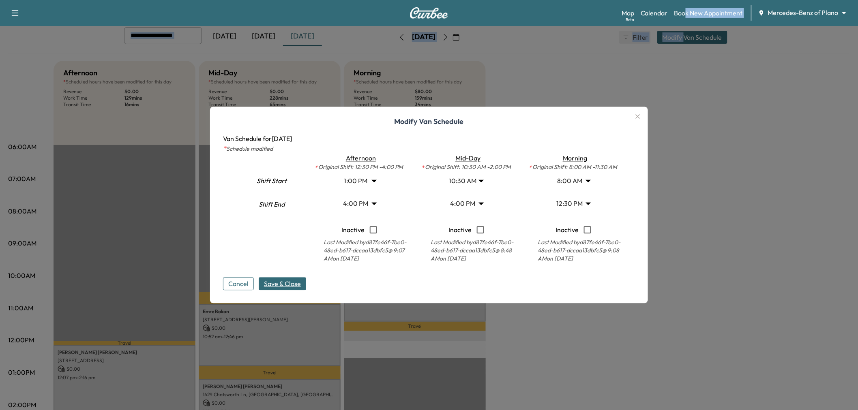
click at [290, 287] on span "Save & Close" at bounding box center [282, 284] width 37 height 10
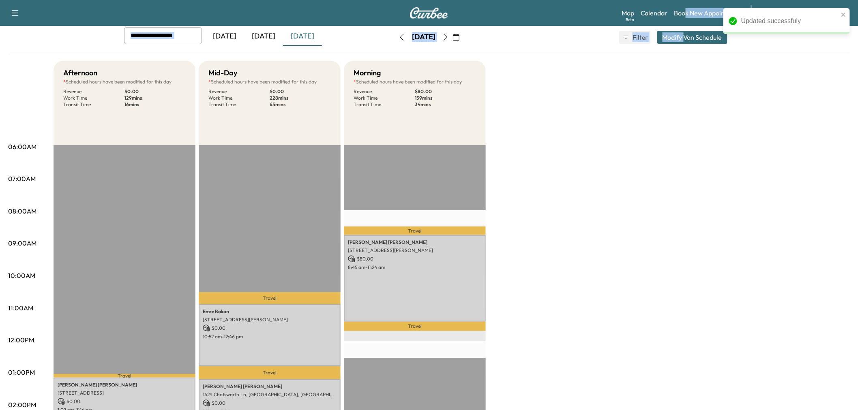
click at [599, 272] on div "Afternoon * Scheduled hours have been modified for this day Revenue $ 0.00 Work…" at bounding box center [451, 365] width 796 height 608
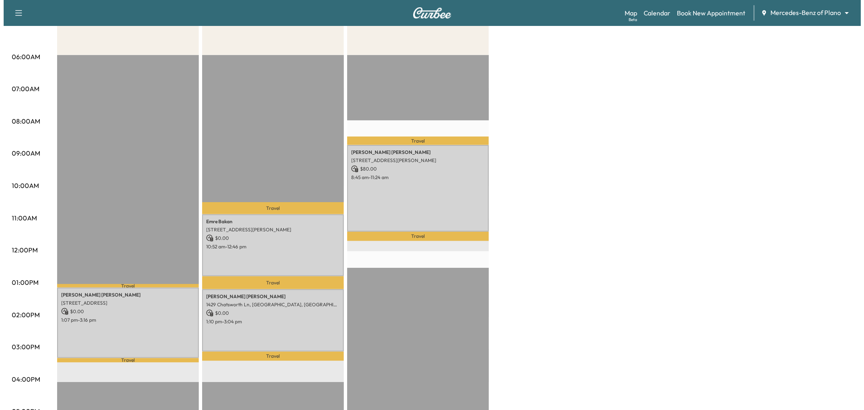
scroll to position [45, 0]
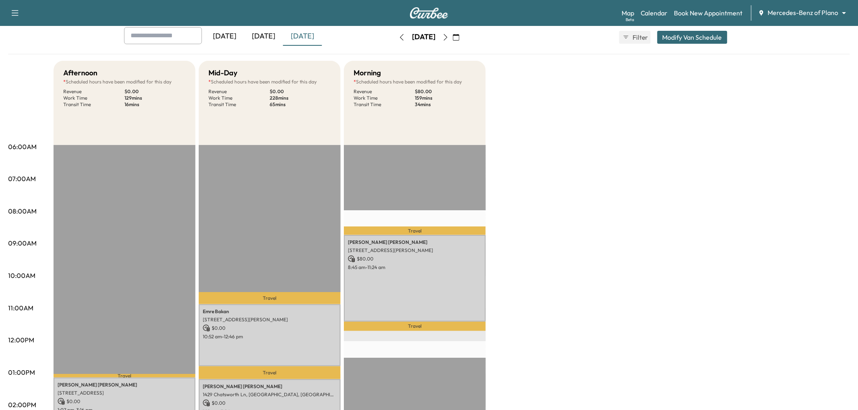
click at [700, 39] on button "Modify Van Schedule" at bounding box center [692, 37] width 70 height 13
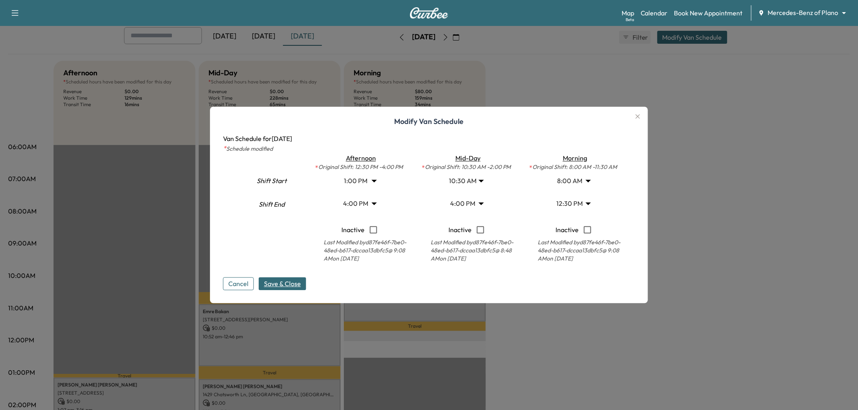
click at [359, 181] on body "Support Log Out Map Beta Calendar Book New Appointment Mercedes-Benz of Plano *…" at bounding box center [429, 160] width 858 height 410
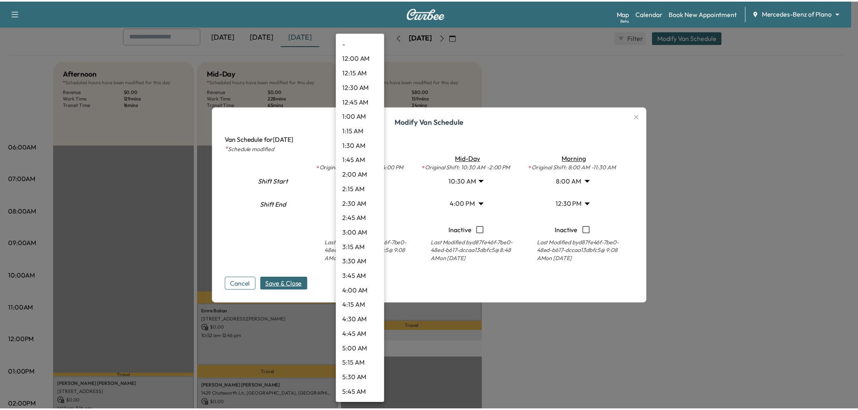
scroll to position [598, 0]
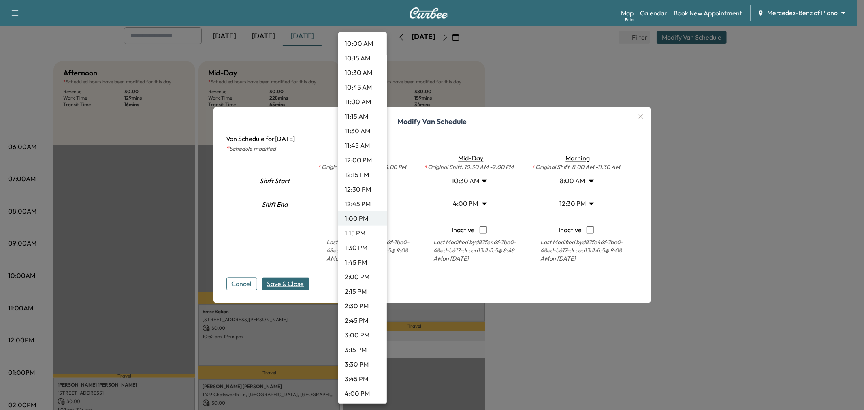
click at [359, 237] on li "1:15 PM" at bounding box center [362, 233] width 49 height 15
type input "*****"
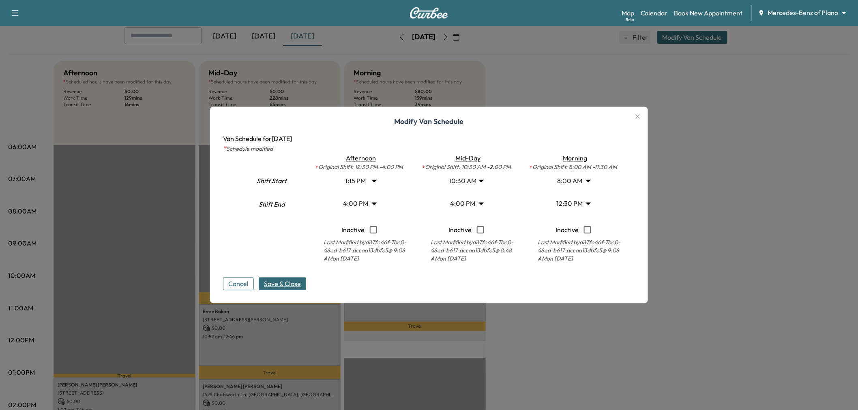
click at [299, 280] on span "Save & Close" at bounding box center [282, 284] width 37 height 10
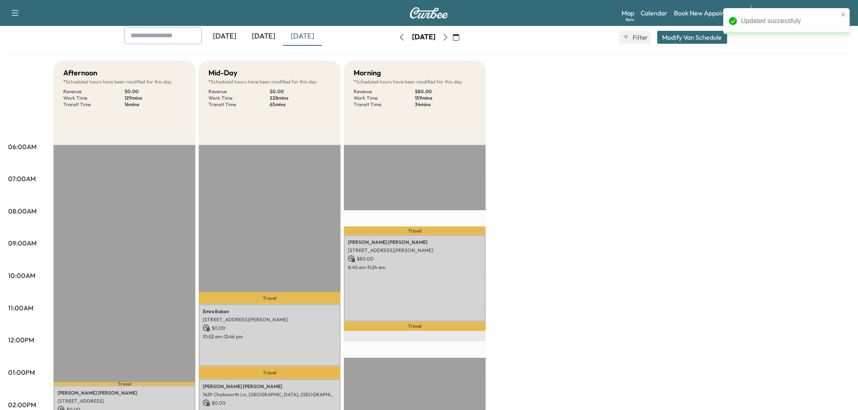
click at [727, 265] on div "Afternoon * Scheduled hours have been modified for this day Revenue $ 0.00 Work…" at bounding box center [451, 365] width 796 height 608
click at [775, 217] on div "Afternoon * Scheduled hours have been modified for this day Revenue $ 0.00 Work…" at bounding box center [451, 365] width 796 height 608
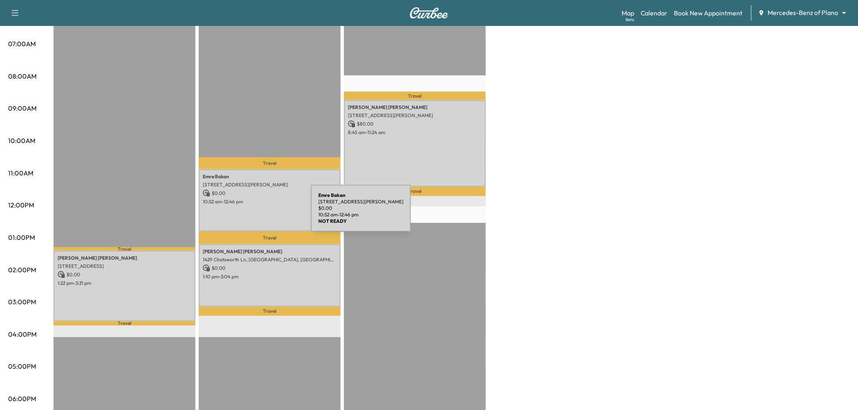
scroll to position [135, 0]
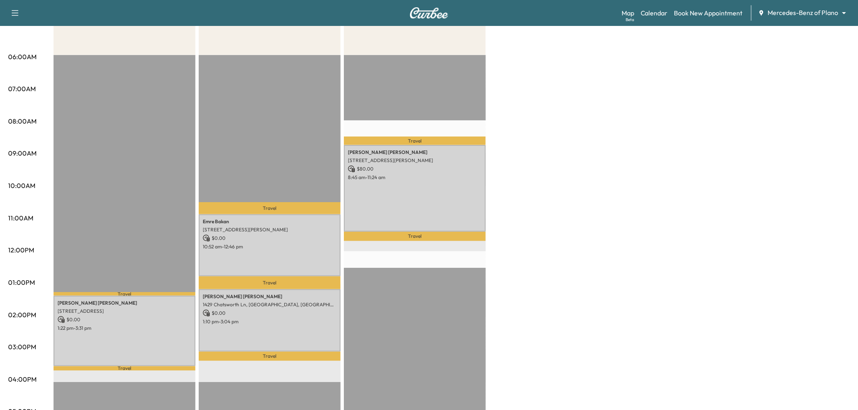
click at [443, 232] on p "Travel" at bounding box center [415, 236] width 142 height 9
click at [554, 180] on div "Afternoon * Scheduled hours have been modified for this day Revenue $ 0.00 Work…" at bounding box center [451, 275] width 796 height 608
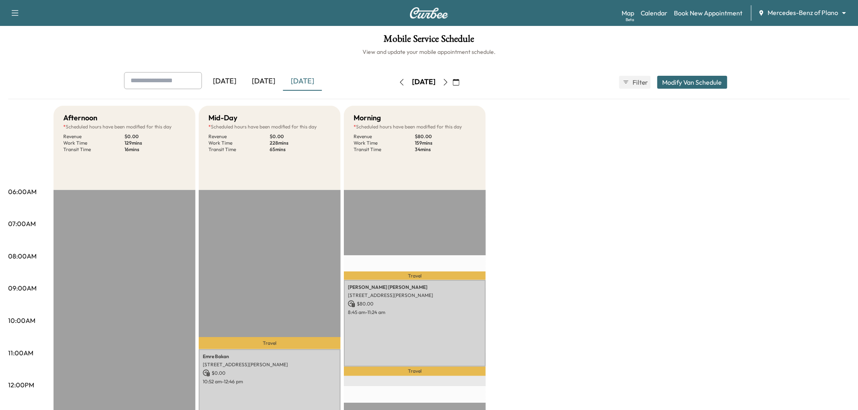
click at [264, 77] on div "[DATE]" at bounding box center [263, 81] width 39 height 19
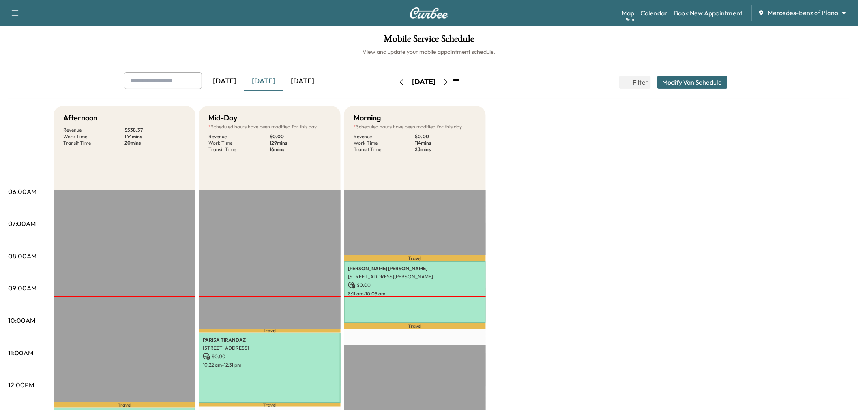
click at [447, 79] on icon "button" at bounding box center [446, 82] width 4 height 6
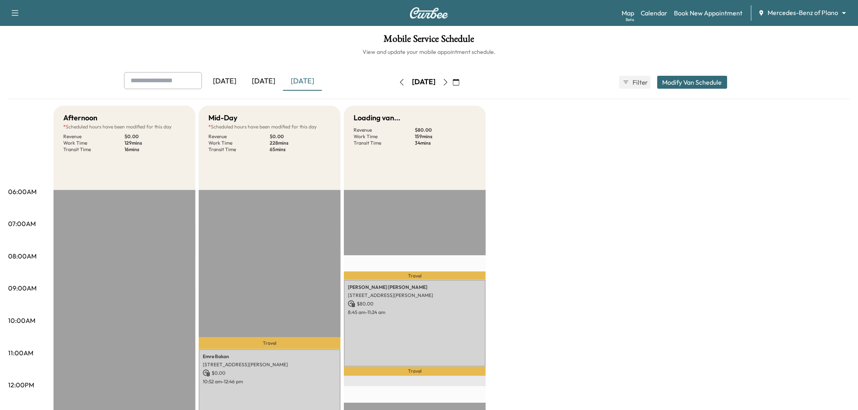
click at [449, 79] on icon "button" at bounding box center [445, 82] width 6 height 6
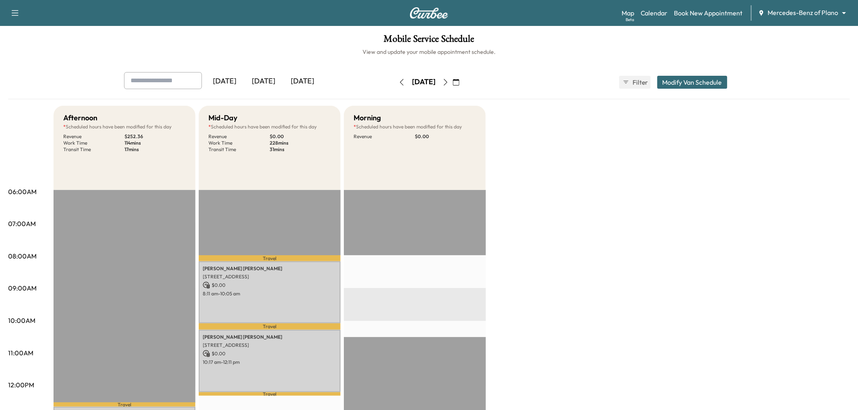
click at [712, 86] on button "Modify Van Schedule" at bounding box center [692, 82] width 70 height 13
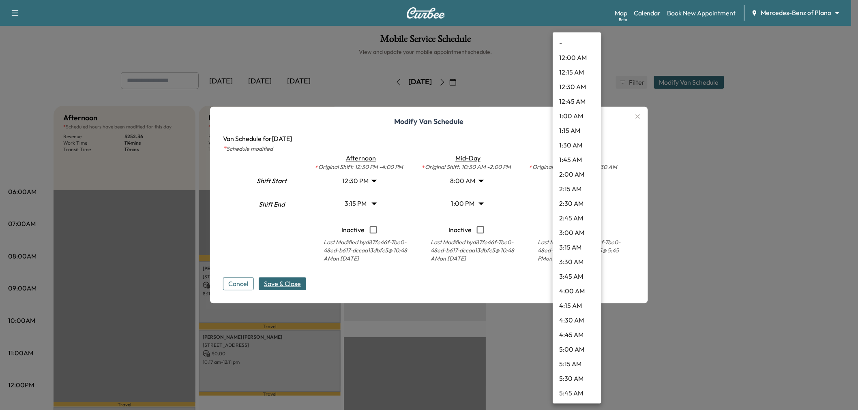
click at [568, 205] on body "Support Log Out Map Beta Calendar Book New Appointment Mercedes-Benz of Plano *…" at bounding box center [429, 205] width 858 height 410
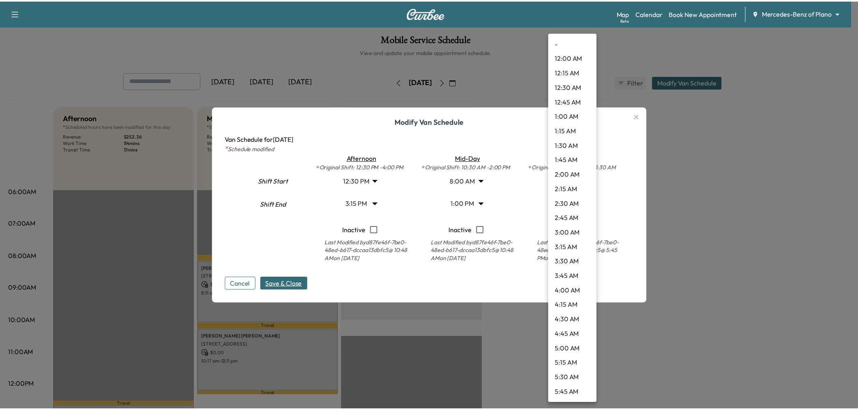
scroll to position [452, 0]
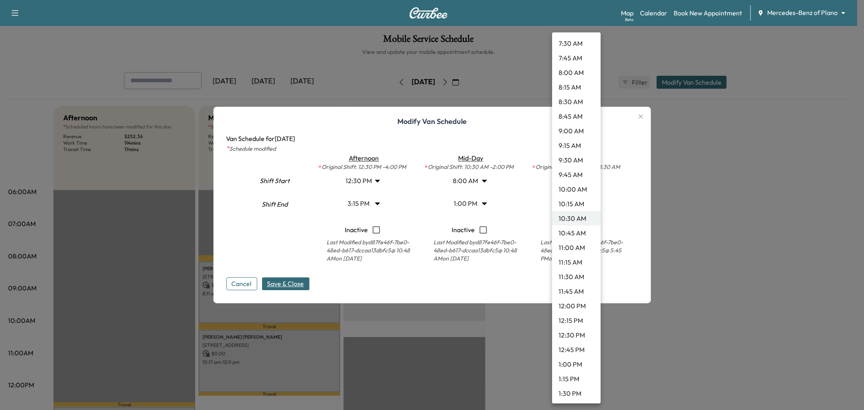
click at [577, 300] on li "12:00 PM" at bounding box center [576, 306] width 49 height 15
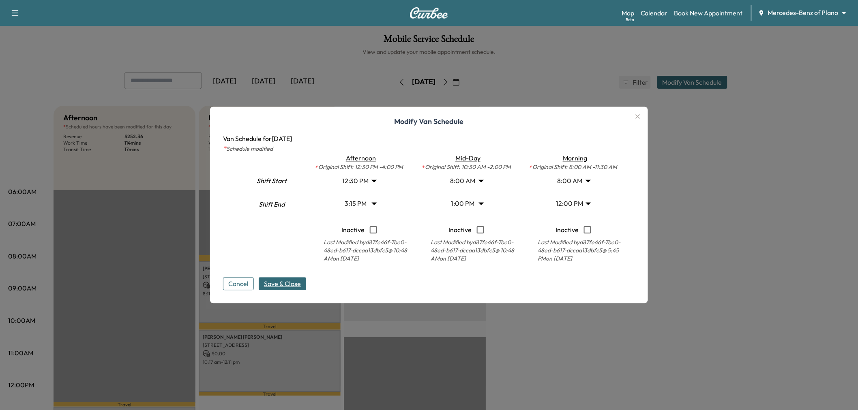
click at [280, 279] on span "Save & Close" at bounding box center [282, 284] width 37 height 10
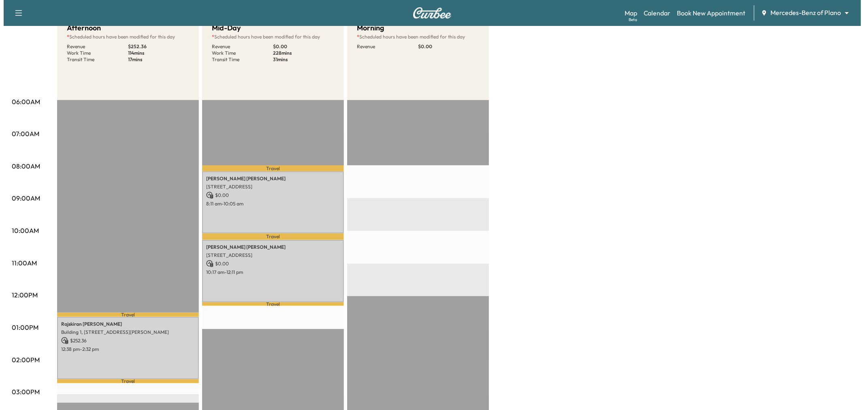
scroll to position [0, 0]
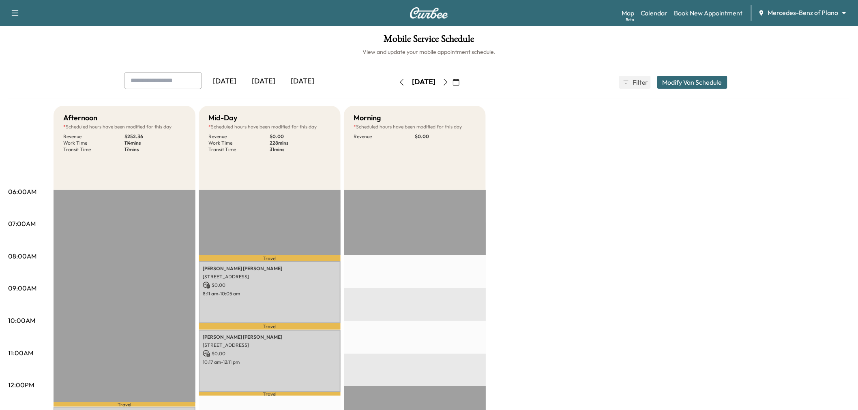
click at [685, 86] on button "Modify Van Schedule" at bounding box center [692, 82] width 70 height 13
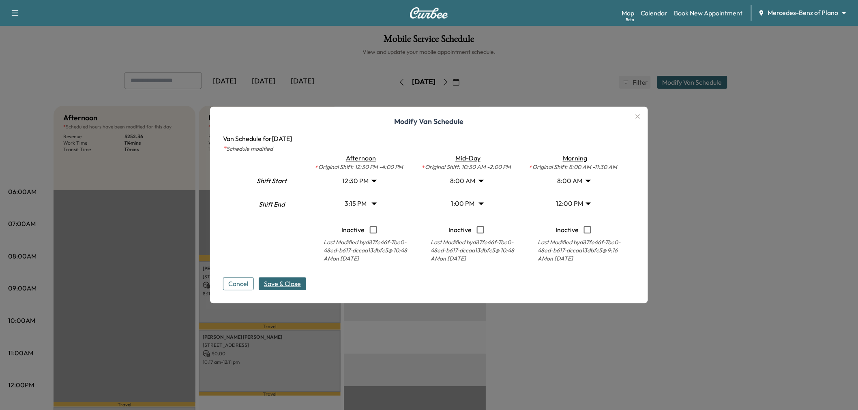
click at [565, 203] on body "Support Log Out Map Beta Calendar Book New Appointment Mercedes-Benz of Plano *…" at bounding box center [429, 205] width 858 height 410
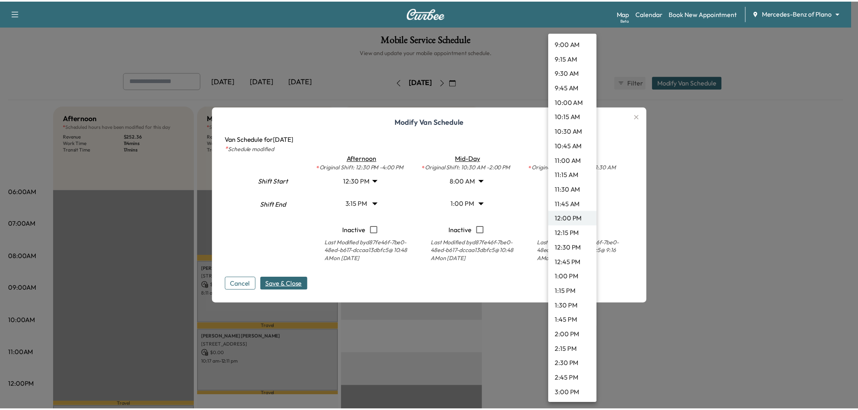
scroll to position [449, 0]
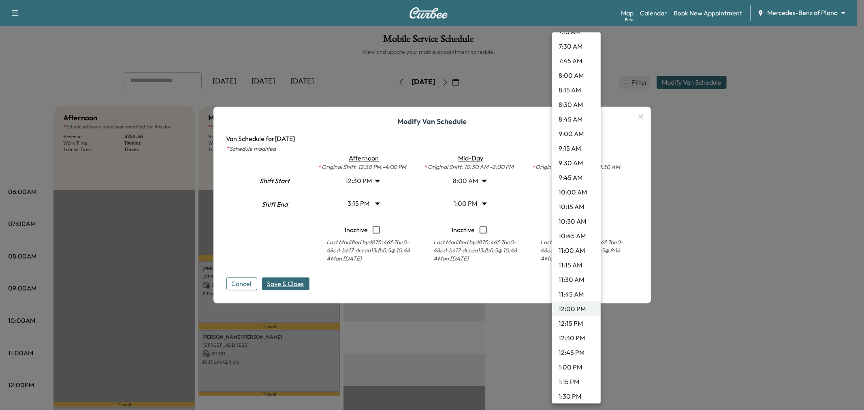
click at [565, 92] on li "8:15 AM" at bounding box center [576, 90] width 49 height 15
type input "****"
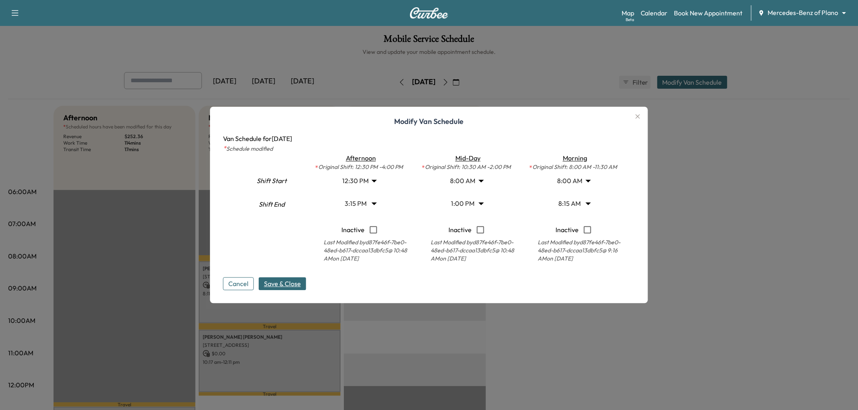
click at [299, 280] on span "Save & Close" at bounding box center [282, 284] width 37 height 10
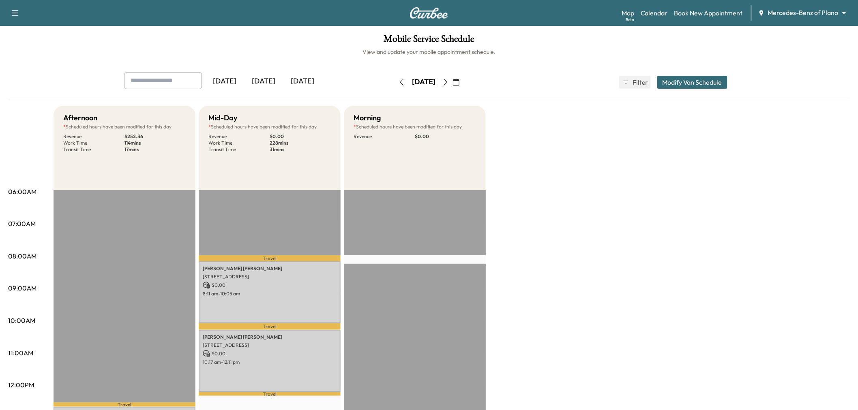
click at [398, 82] on icon "button" at bounding box center [401, 82] width 6 height 6
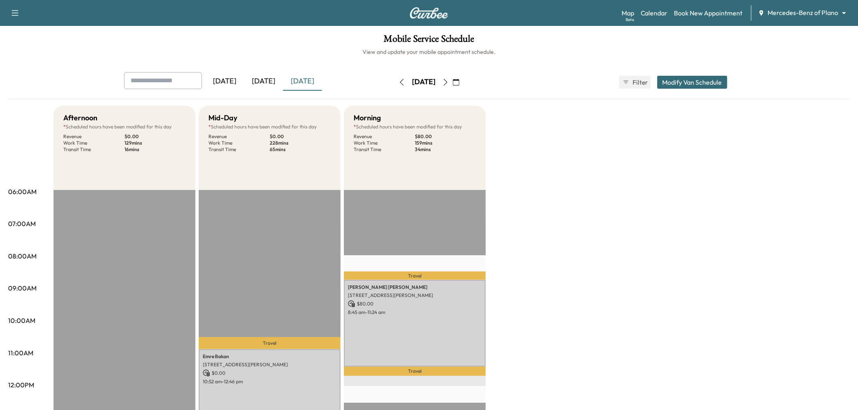
click at [395, 82] on div "[DATE]" at bounding box center [424, 82] width 58 height 13
click at [395, 83] on button "button" at bounding box center [402, 82] width 14 height 13
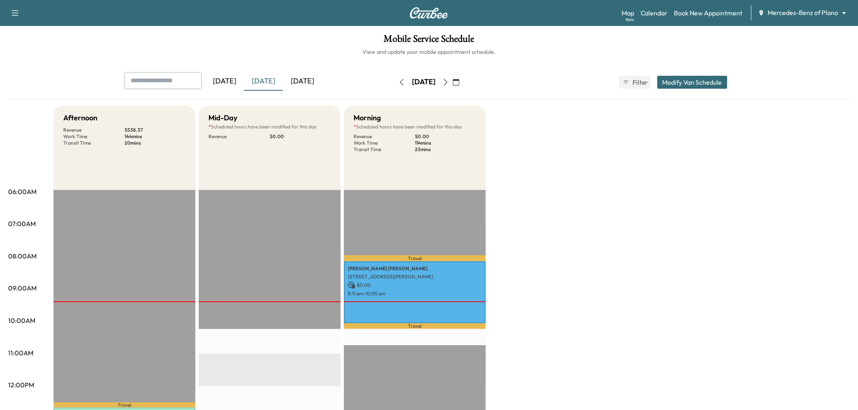
click at [449, 83] on icon "button" at bounding box center [445, 82] width 6 height 6
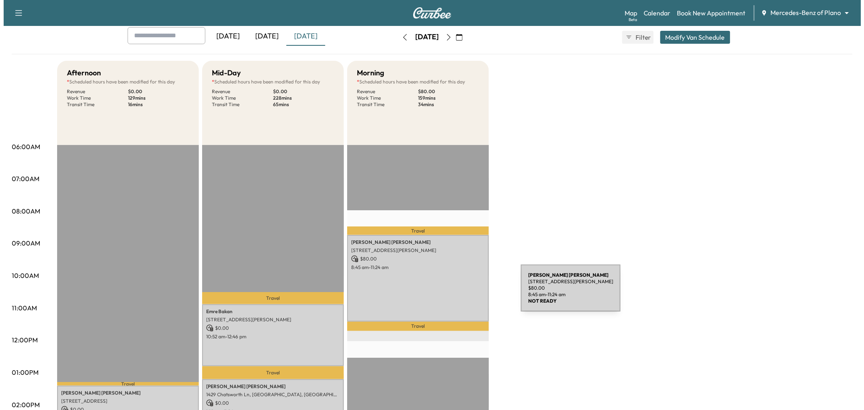
scroll to position [135, 0]
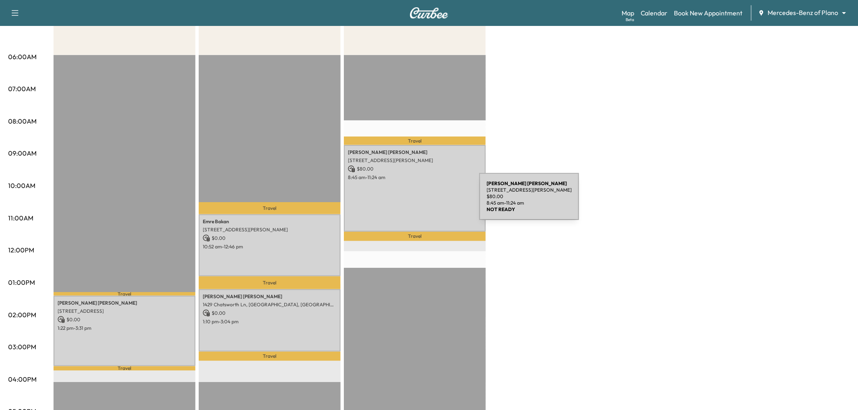
click at [418, 201] on div "[PERSON_NAME] [STREET_ADDRESS][PERSON_NAME] $ 80.00 8:45 am - 11:24 am" at bounding box center [415, 188] width 142 height 87
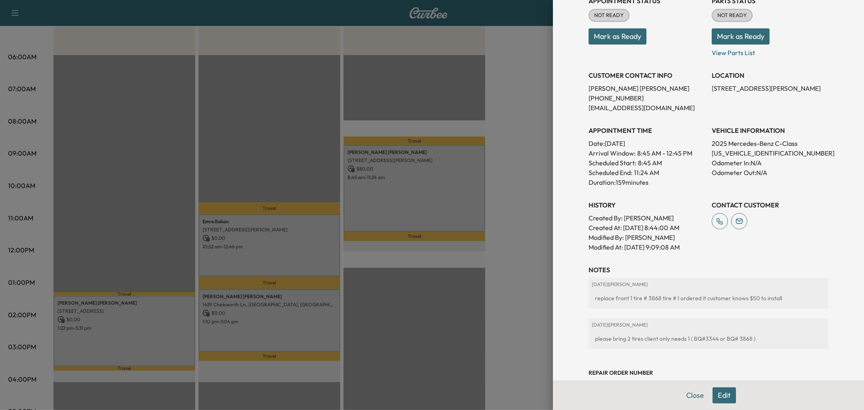
click at [287, 137] on div at bounding box center [432, 205] width 864 height 410
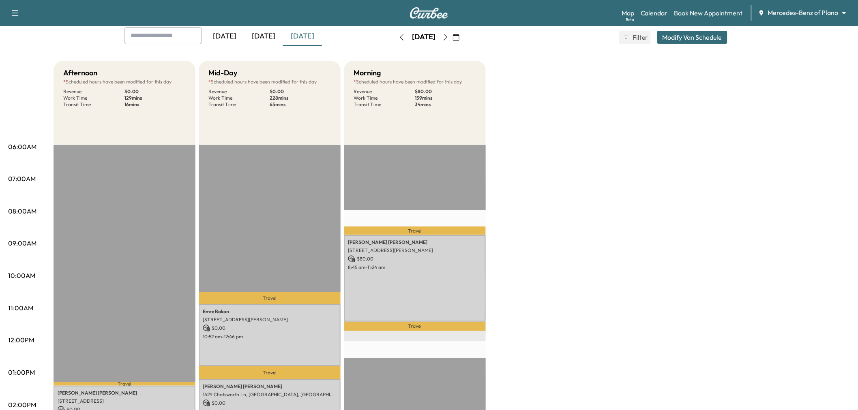
scroll to position [0, 0]
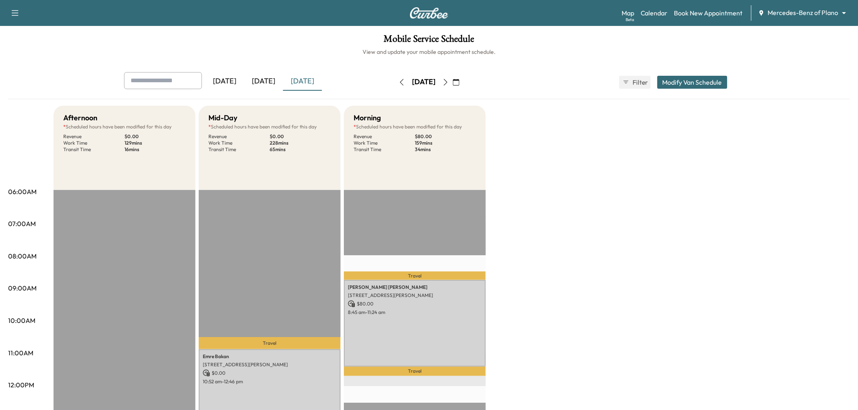
click at [449, 82] on icon "button" at bounding box center [445, 82] width 6 height 6
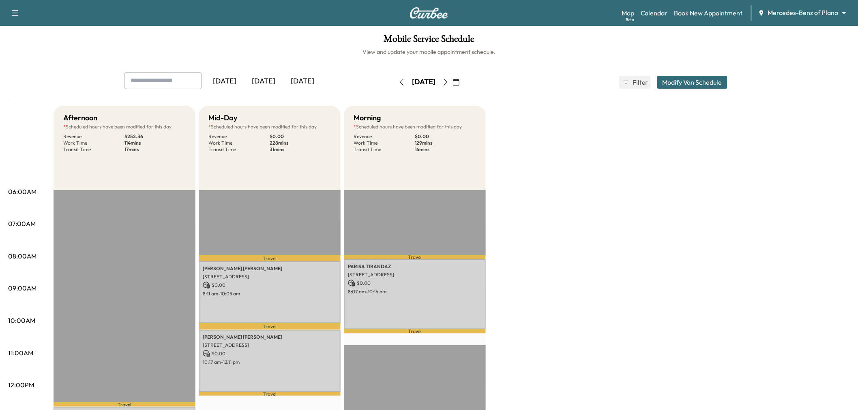
click at [295, 80] on div "[DATE]" at bounding box center [302, 81] width 39 height 19
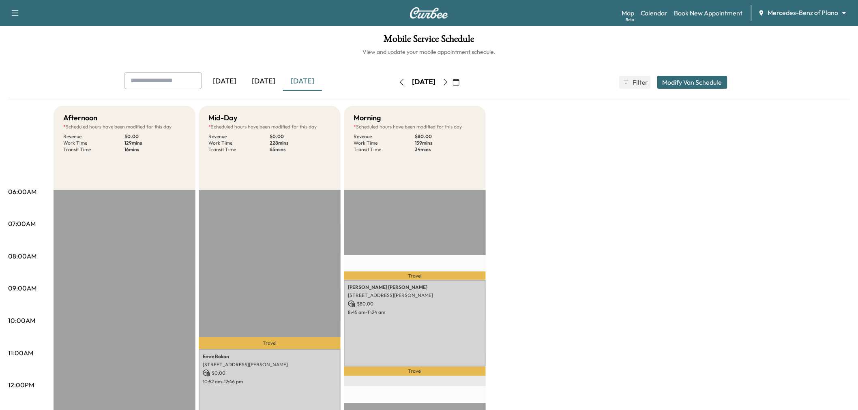
click at [449, 84] on icon "button" at bounding box center [445, 82] width 6 height 6
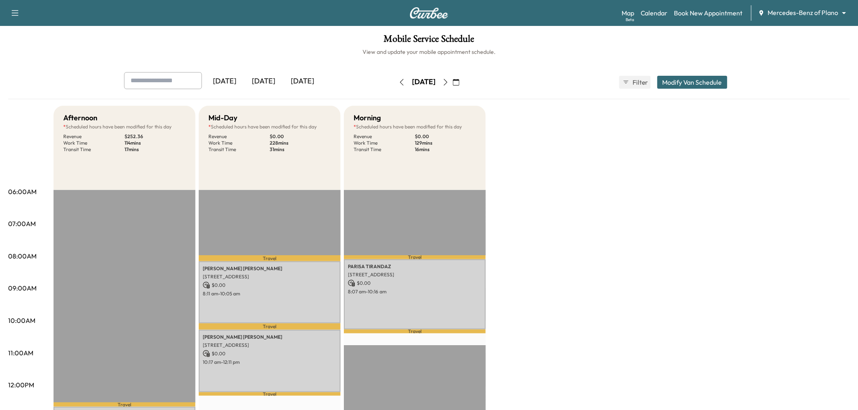
click at [449, 83] on icon "button" at bounding box center [445, 82] width 6 height 6
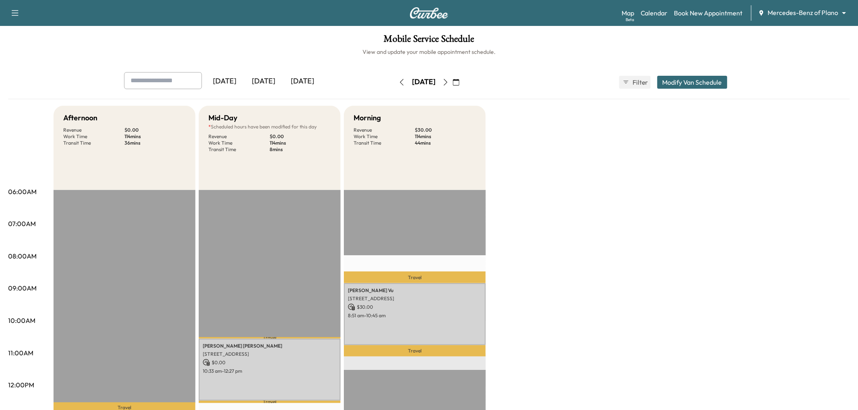
click at [398, 81] on icon "button" at bounding box center [401, 82] width 6 height 6
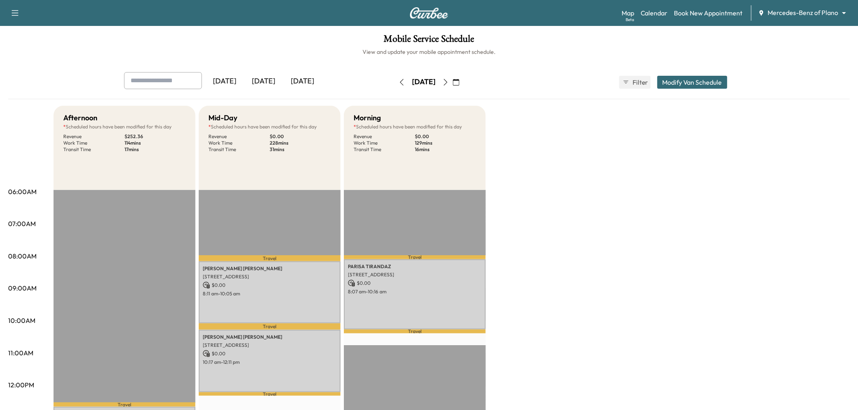
click at [398, 81] on icon "button" at bounding box center [401, 82] width 6 height 6
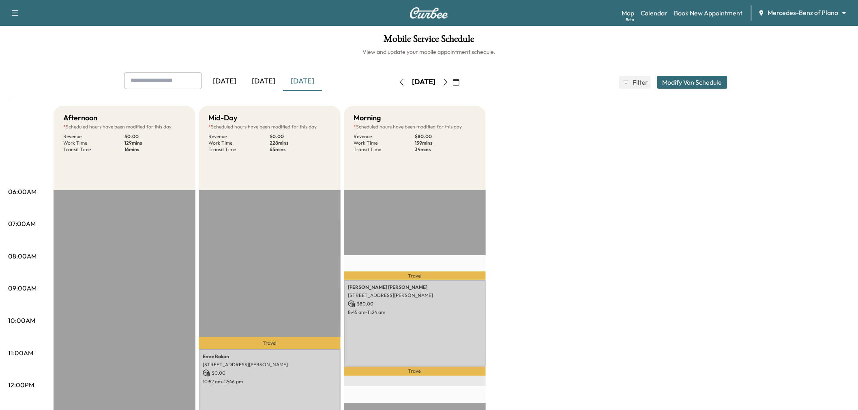
click at [395, 81] on button "button" at bounding box center [402, 82] width 14 height 13
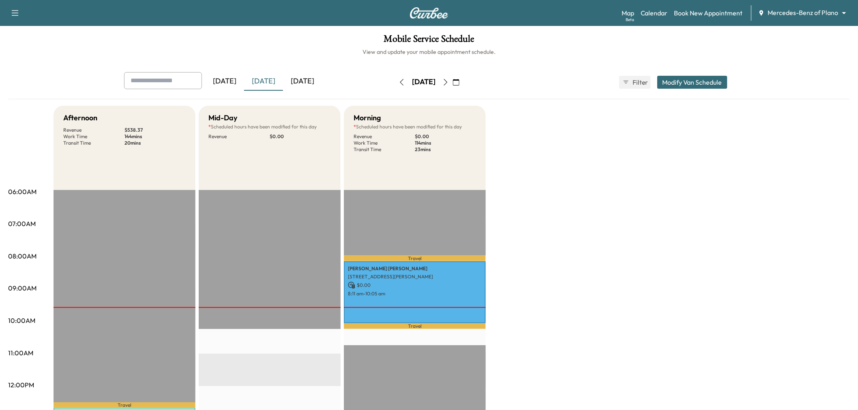
click at [452, 81] on button "button" at bounding box center [445, 82] width 14 height 13
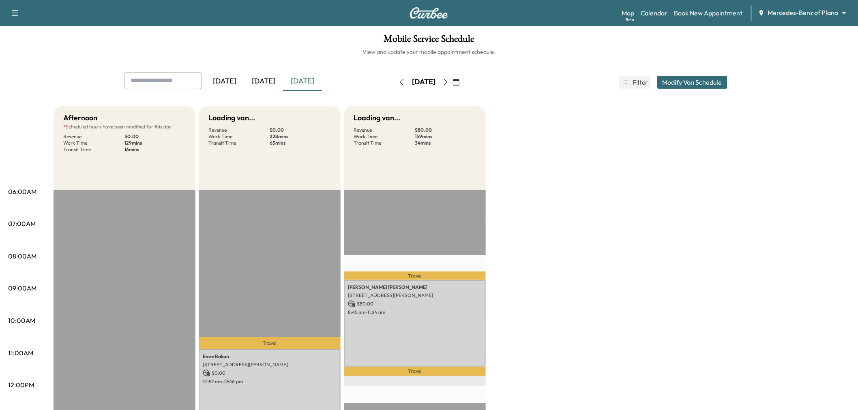
click at [449, 81] on icon "button" at bounding box center [445, 82] width 6 height 6
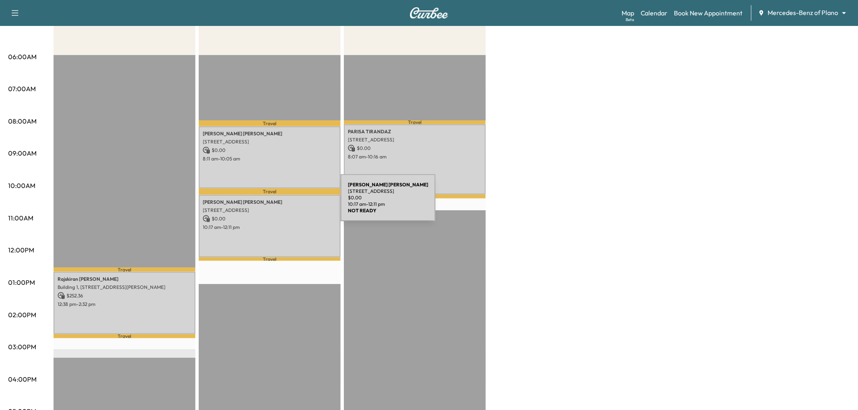
scroll to position [90, 0]
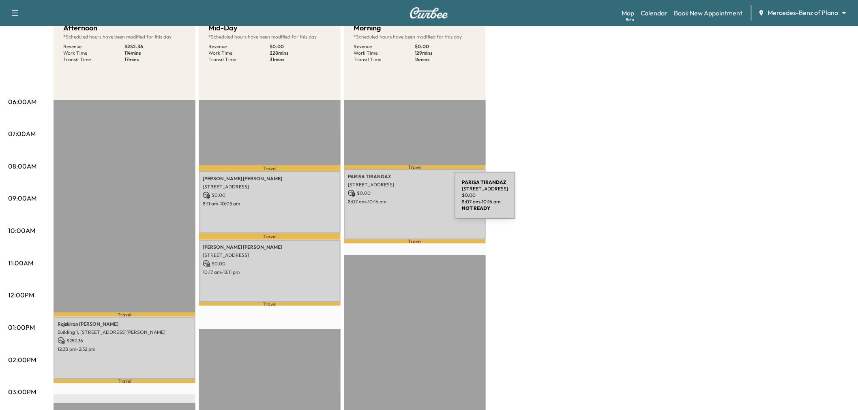
click at [409, 209] on div "[PERSON_NAME] [STREET_ADDRESS] $ 0.00 8:07 am - 10:16 am" at bounding box center [415, 204] width 142 height 71
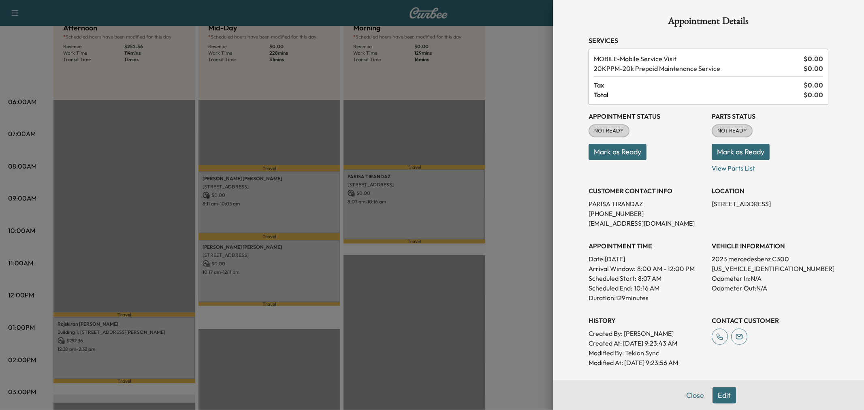
click at [305, 204] on div at bounding box center [432, 205] width 864 height 410
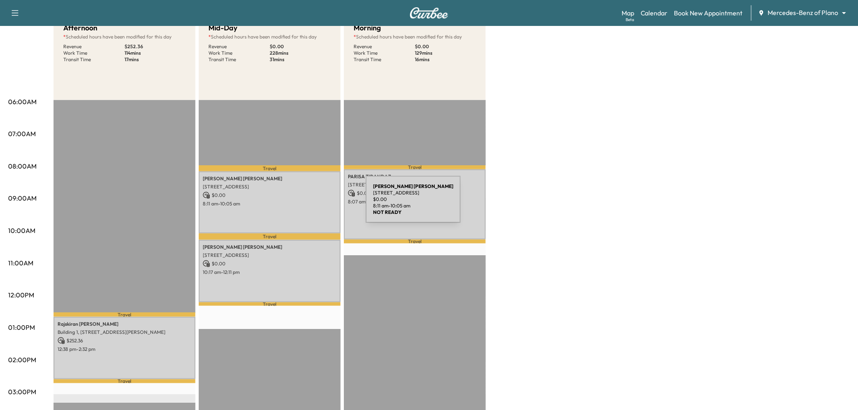
click at [305, 204] on p "8:11 am - 10:05 am" at bounding box center [270, 204] width 134 height 6
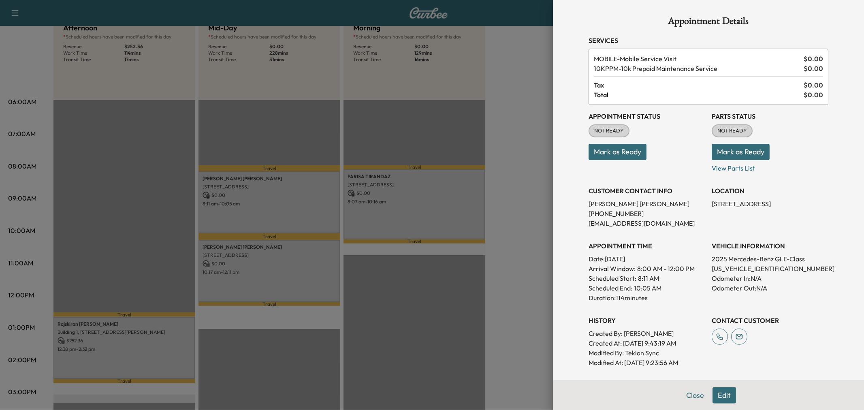
click at [312, 265] on div at bounding box center [432, 205] width 864 height 410
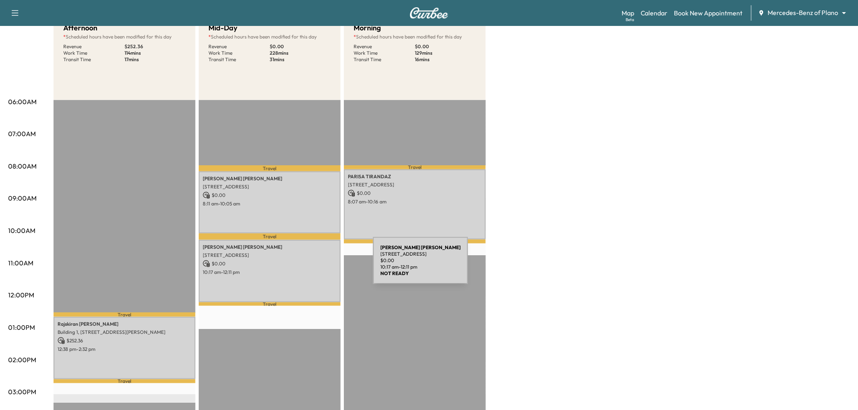
click at [312, 265] on div "[PERSON_NAME] [STREET_ADDRESS] $ 0.00 10:17 am - 12:11 pm" at bounding box center [270, 271] width 142 height 62
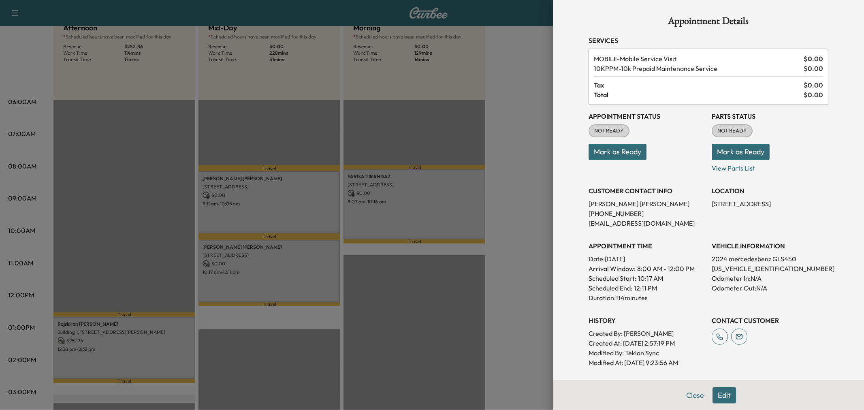
click at [312, 265] on div at bounding box center [432, 205] width 864 height 410
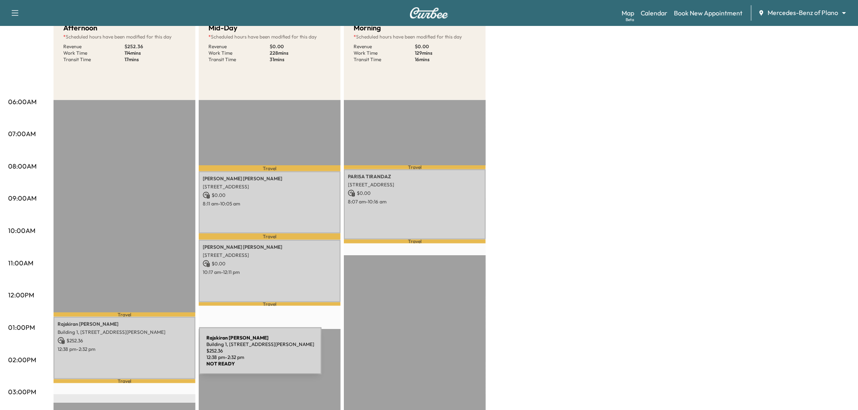
click at [138, 356] on div "[GEOGRAPHIC_DATA][PERSON_NAME][STREET_ADDRESS][PERSON_NAME][GEOGRAPHIC_DATA] $ …" at bounding box center [124, 348] width 142 height 62
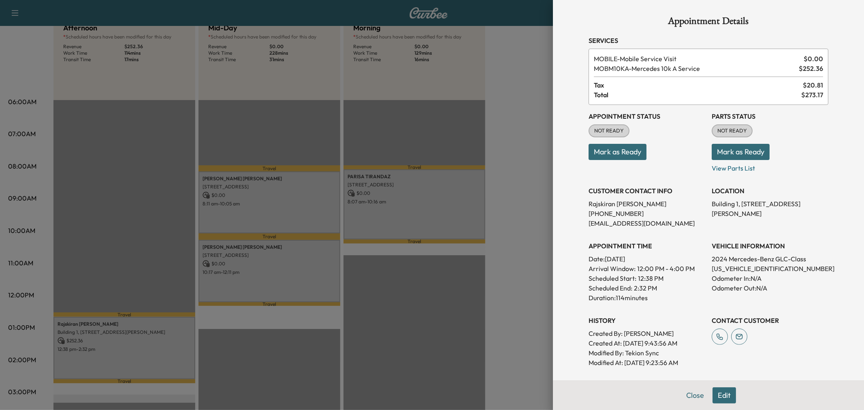
click at [176, 333] on div at bounding box center [432, 205] width 864 height 410
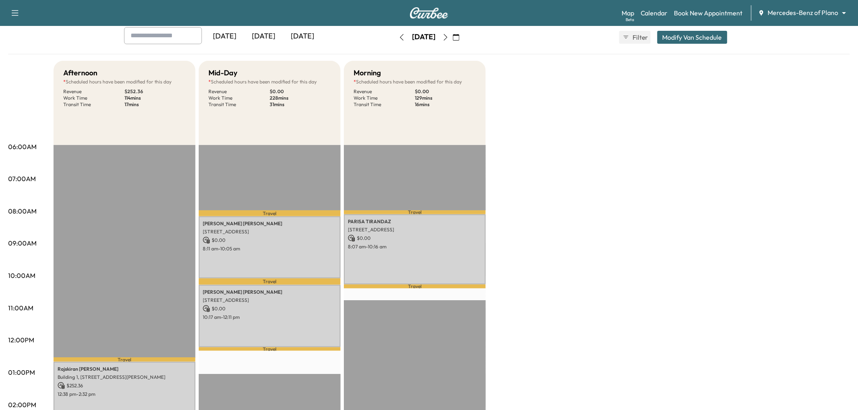
scroll to position [0, 0]
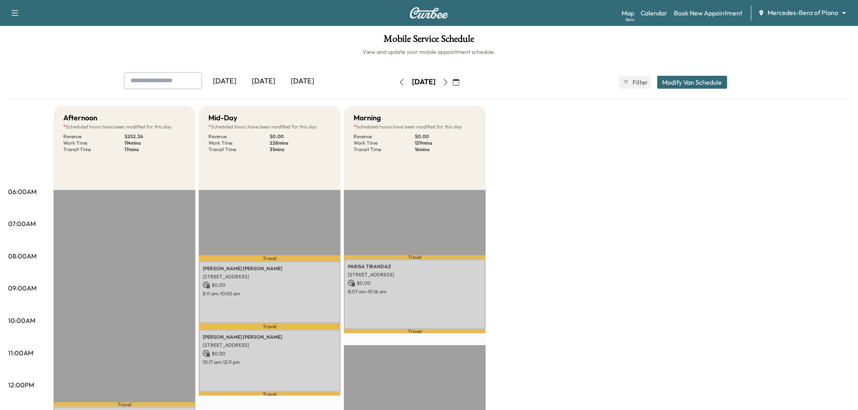
click at [449, 83] on icon "button" at bounding box center [445, 82] width 6 height 6
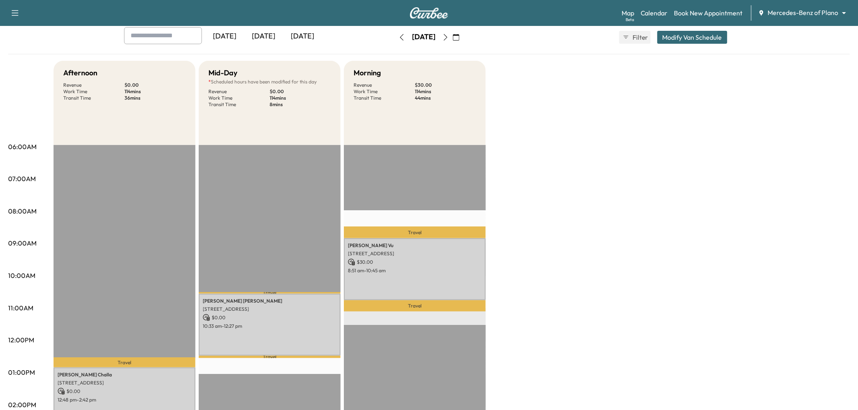
scroll to position [90, 0]
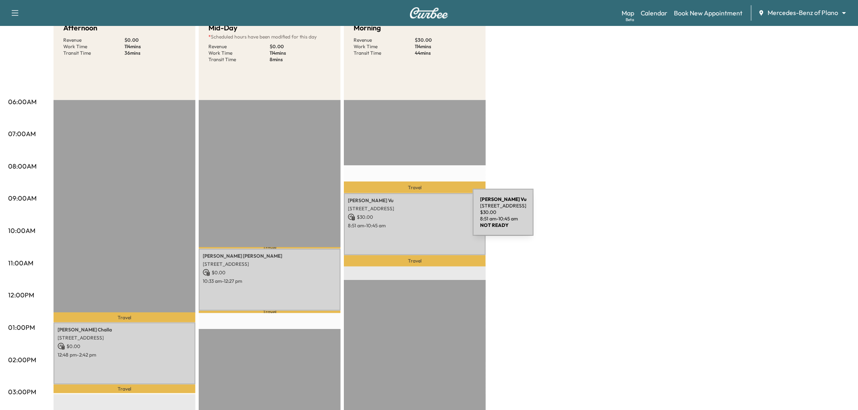
click at [412, 217] on p "$ 30.00" at bounding box center [415, 217] width 134 height 7
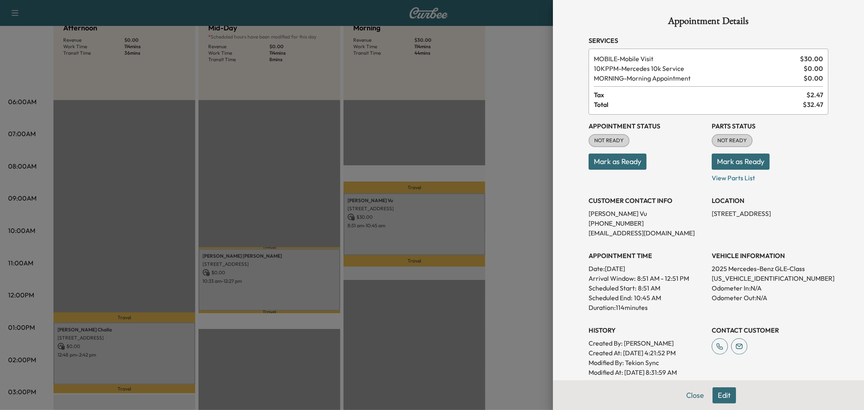
click at [412, 217] on div at bounding box center [432, 205] width 864 height 410
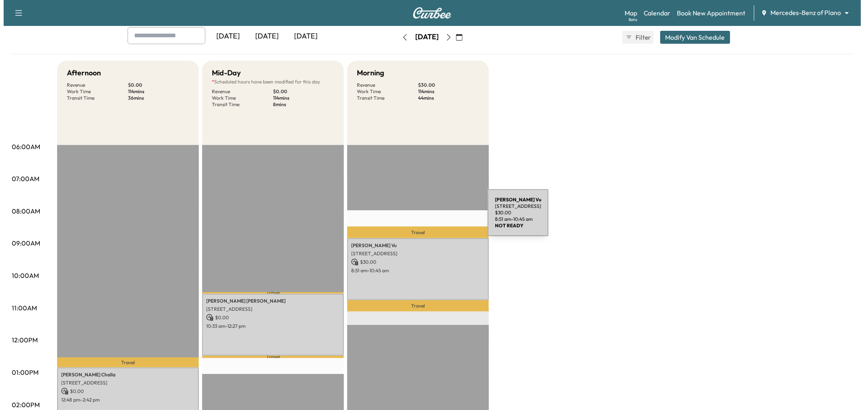
scroll to position [0, 0]
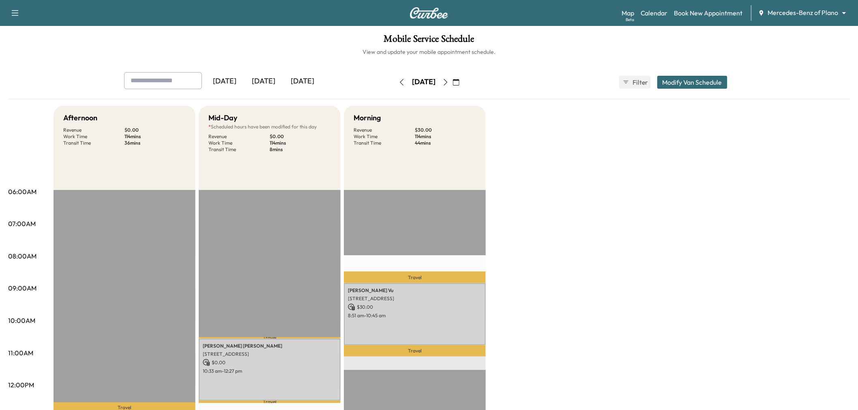
click at [691, 83] on button "Modify Van Schedule" at bounding box center [692, 82] width 70 height 13
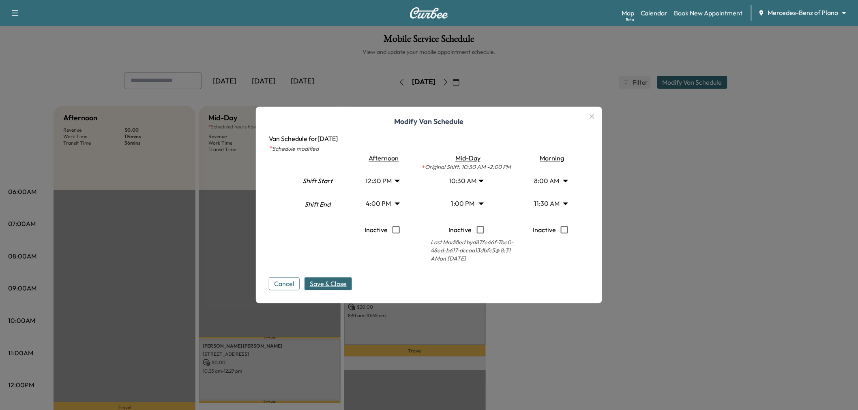
click at [474, 181] on body "Support Log Out Map Beta Calendar Book New Appointment Mercedes-Benz of Plano *…" at bounding box center [429, 205] width 858 height 410
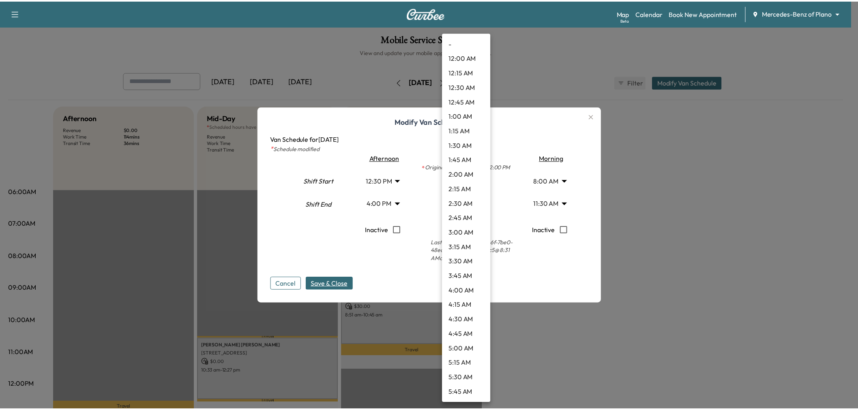
scroll to position [452, 0]
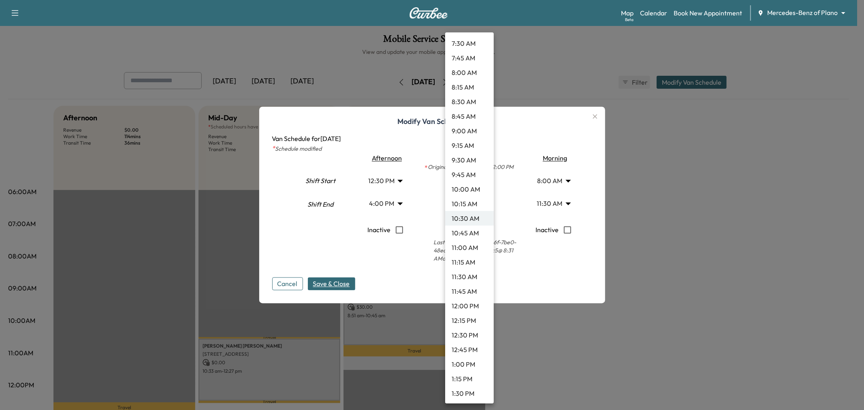
click at [468, 75] on li "8:00 AM" at bounding box center [469, 72] width 49 height 15
type input "*"
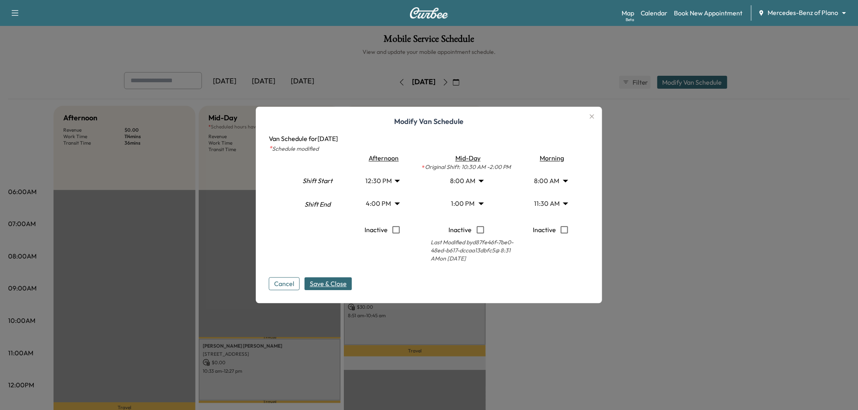
click at [342, 282] on span "Save & Close" at bounding box center [328, 284] width 37 height 10
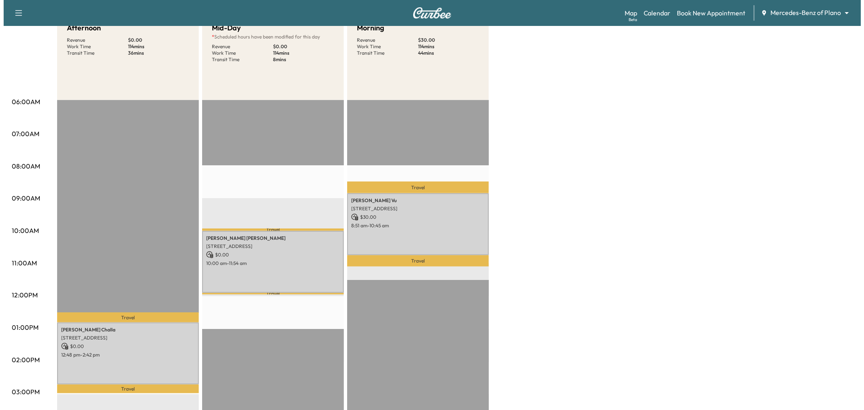
scroll to position [45, 0]
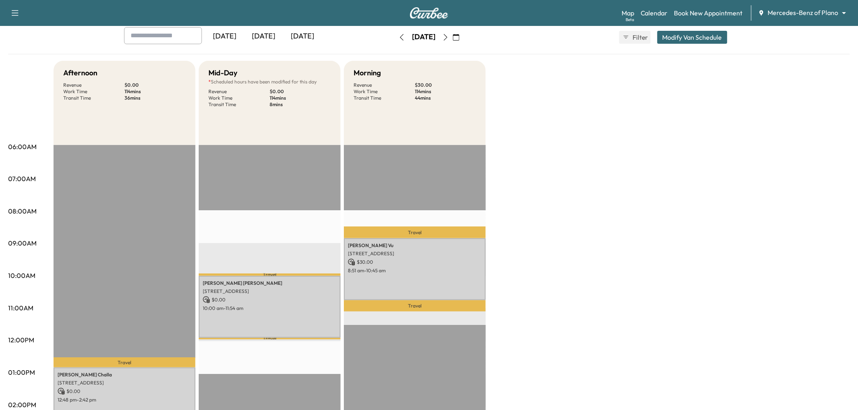
click at [696, 39] on button "Modify Van Schedule" at bounding box center [692, 37] width 70 height 13
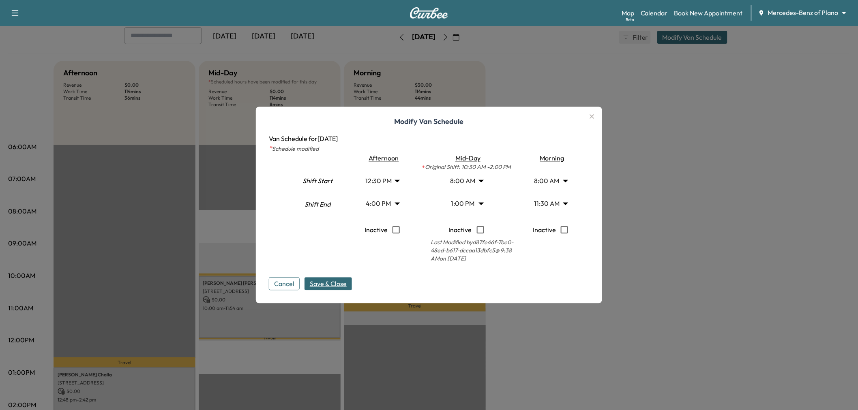
click at [467, 202] on body "Support Log Out Map Beta Calendar Book New Appointment Mercedes-Benz of Plano *…" at bounding box center [429, 160] width 858 height 410
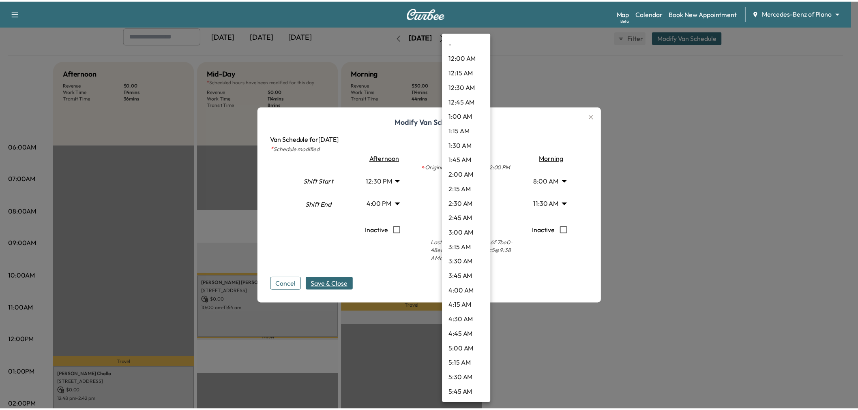
scroll to position [598, 0]
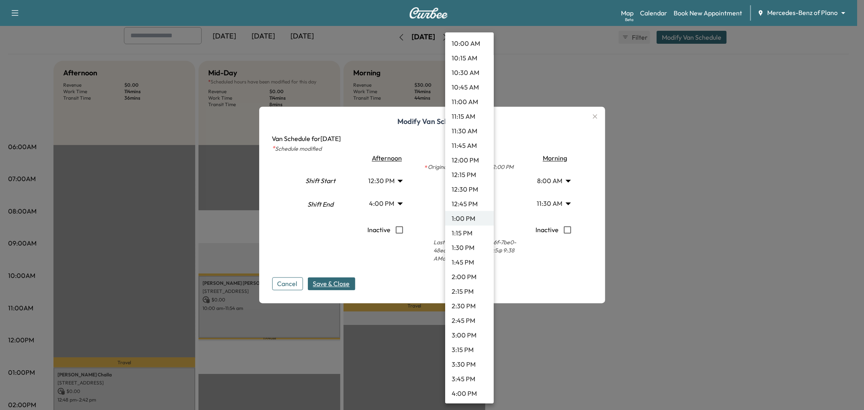
click at [565, 252] on div at bounding box center [432, 205] width 864 height 410
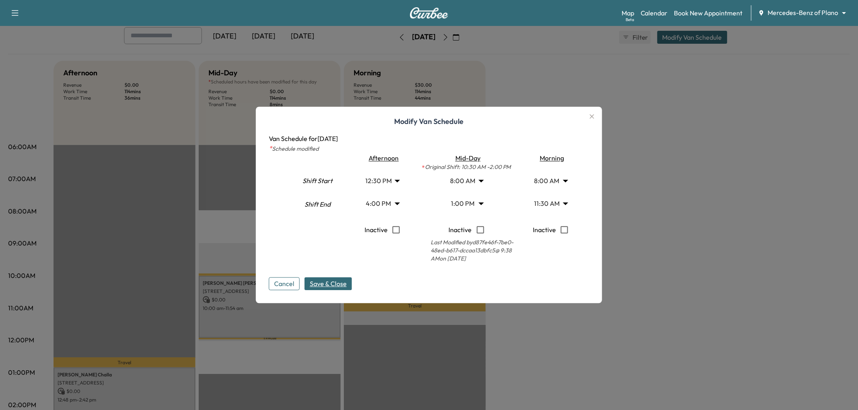
click at [329, 283] on span "Save & Close" at bounding box center [328, 284] width 37 height 10
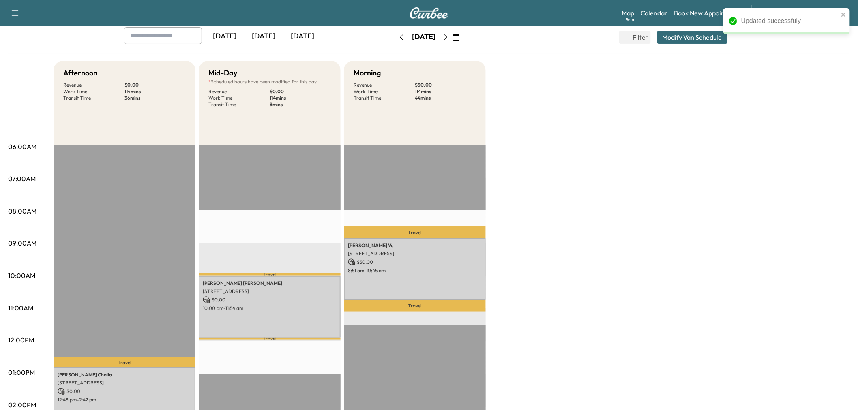
click at [566, 203] on div "Afternoon Revenue $ 0.00 Work Time 114 mins Transit Time 36 mins Travel [PERSON…" at bounding box center [451, 365] width 796 height 608
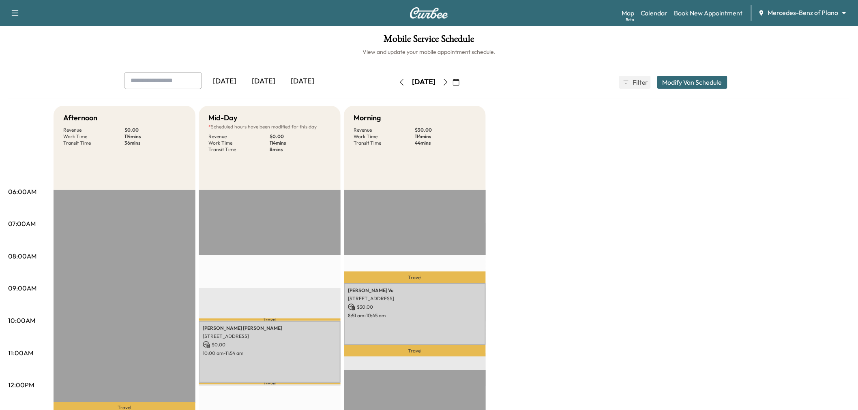
click at [400, 79] on icon "button" at bounding box center [402, 82] width 4 height 6
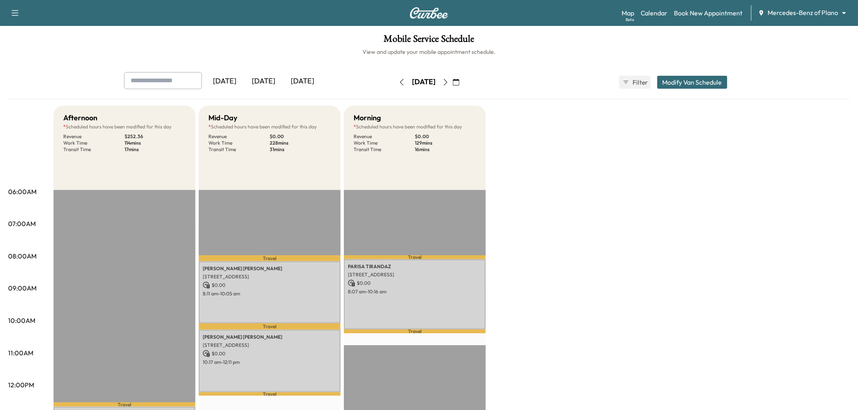
click at [395, 79] on button "button" at bounding box center [402, 82] width 14 height 13
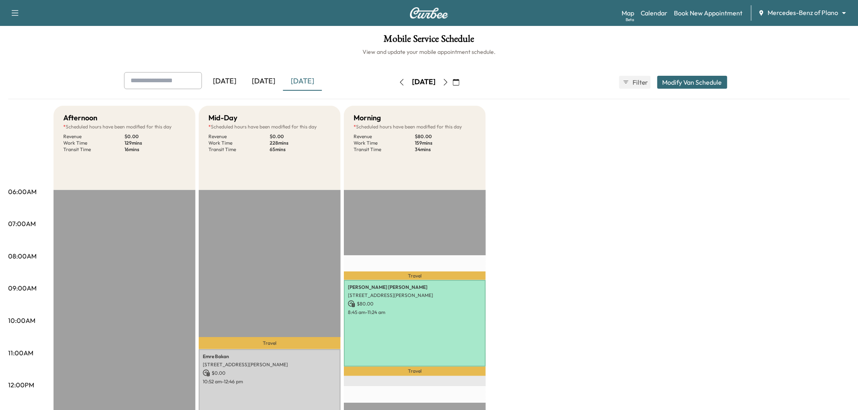
click at [449, 84] on icon "button" at bounding box center [445, 82] width 6 height 6
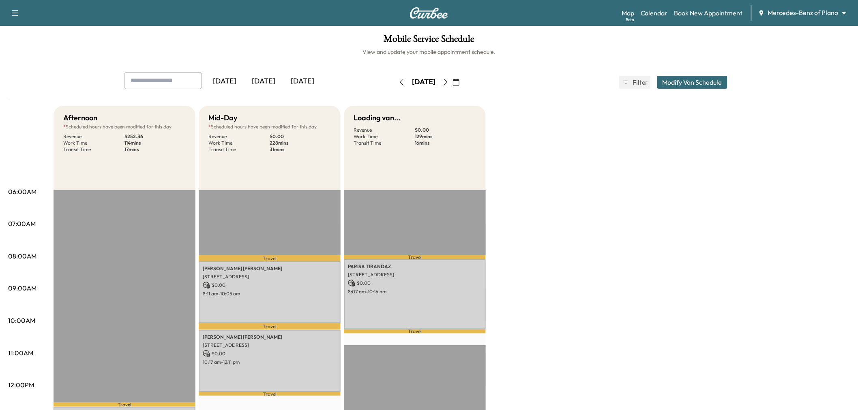
click at [449, 82] on icon "button" at bounding box center [445, 82] width 6 height 6
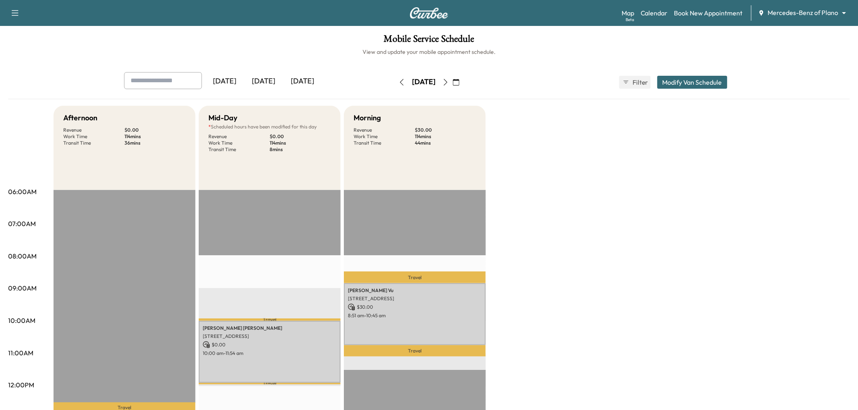
click at [398, 81] on icon "button" at bounding box center [401, 82] width 6 height 6
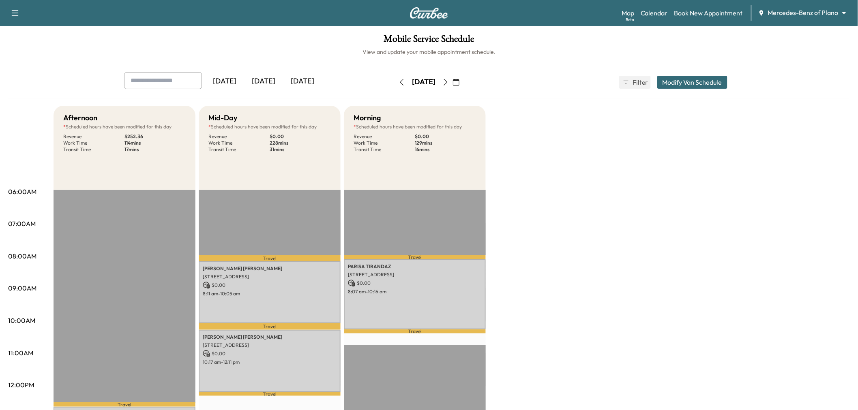
click at [395, 81] on button "button" at bounding box center [402, 82] width 14 height 13
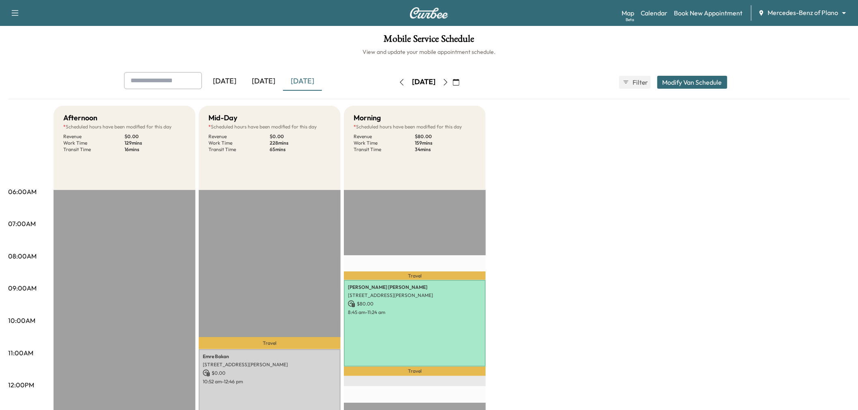
click at [449, 81] on icon "button" at bounding box center [445, 82] width 6 height 6
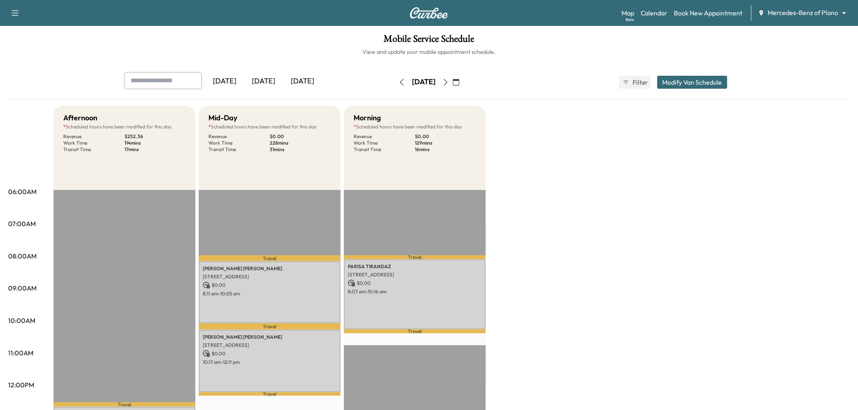
click at [452, 81] on button "button" at bounding box center [445, 82] width 14 height 13
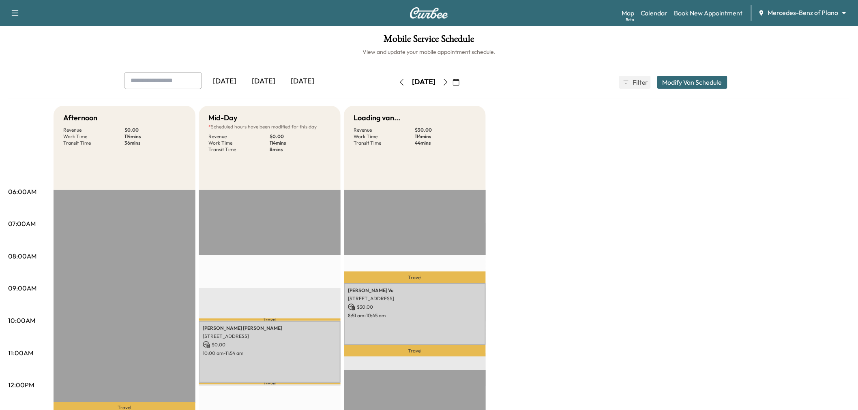
click at [449, 81] on icon "button" at bounding box center [445, 82] width 6 height 6
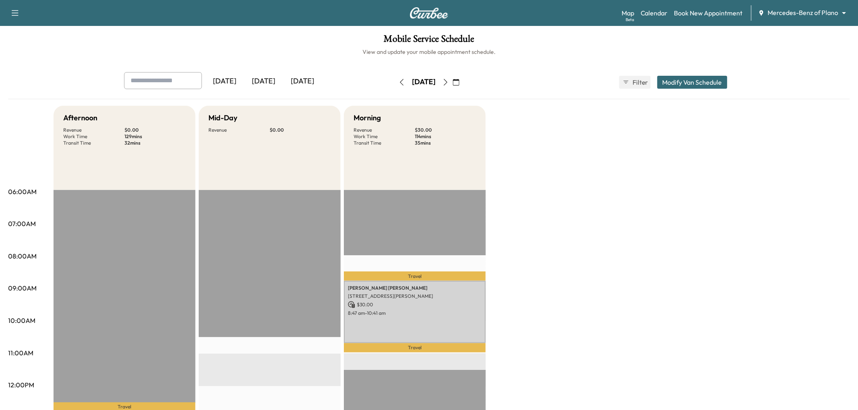
click at [395, 76] on button "button" at bounding box center [402, 82] width 14 height 13
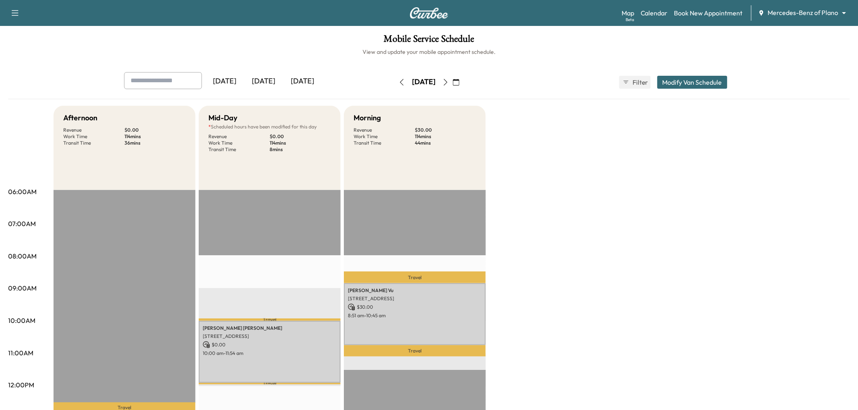
click at [398, 82] on icon "button" at bounding box center [401, 82] width 6 height 6
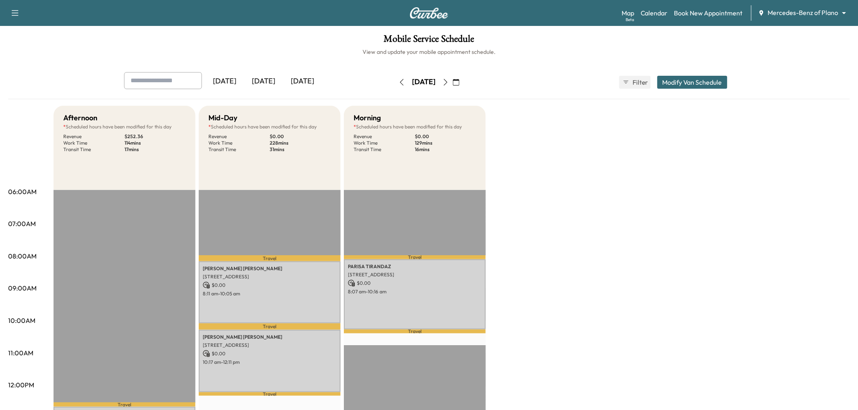
click at [398, 82] on icon "button" at bounding box center [401, 82] width 6 height 6
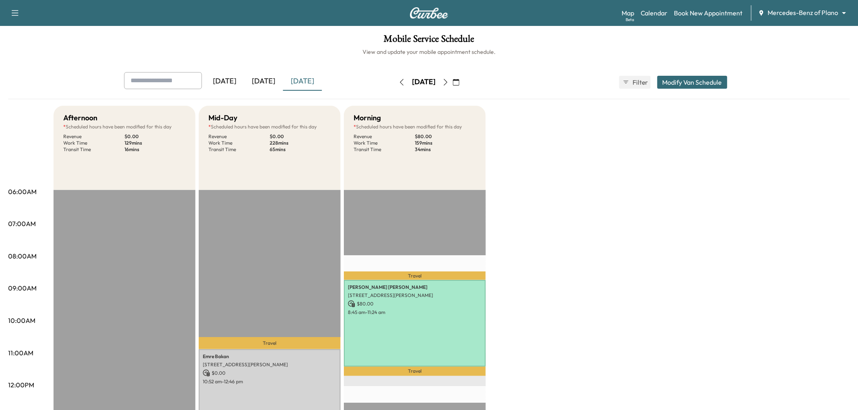
click at [398, 81] on icon "button" at bounding box center [401, 82] width 6 height 6
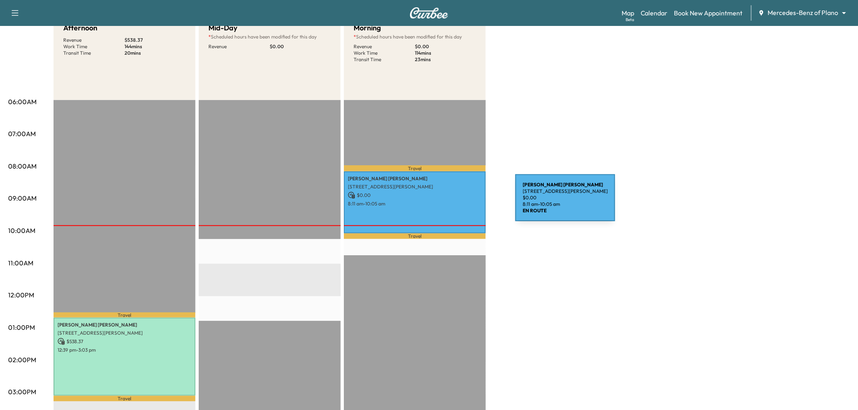
scroll to position [45, 0]
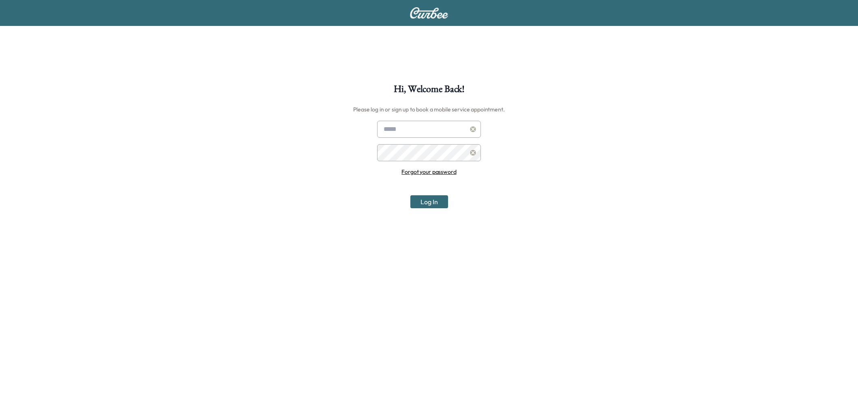
scroll to position [84, 0]
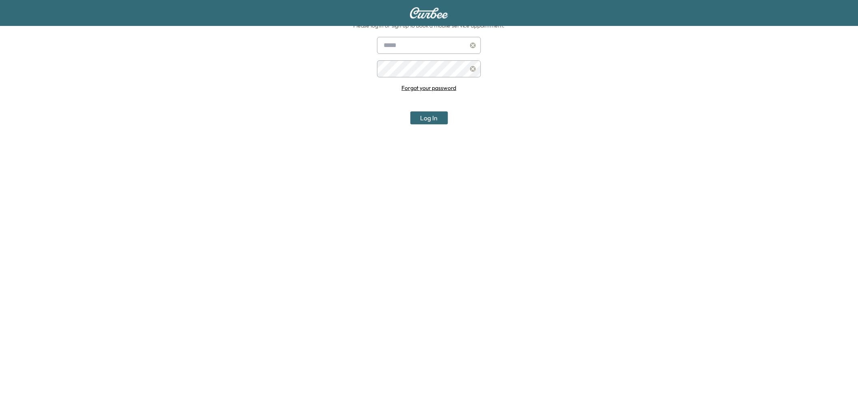
type input "**********"
click at [425, 107] on div "**********" at bounding box center [429, 81] width 104 height 88
click at [423, 116] on button "Log In" at bounding box center [429, 117] width 38 height 13
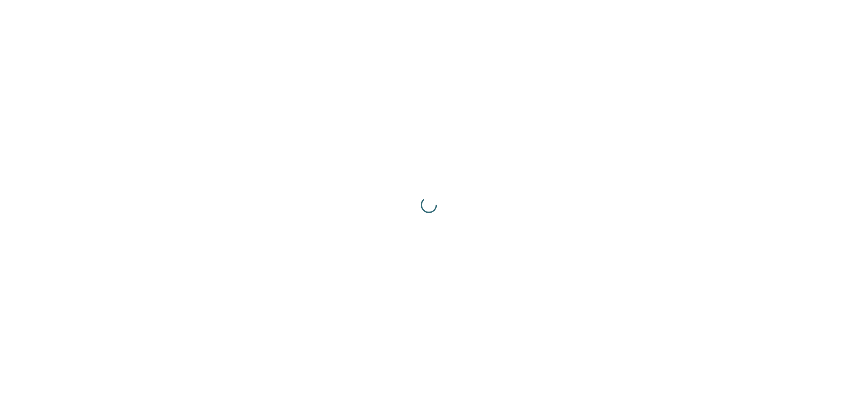
scroll to position [0, 0]
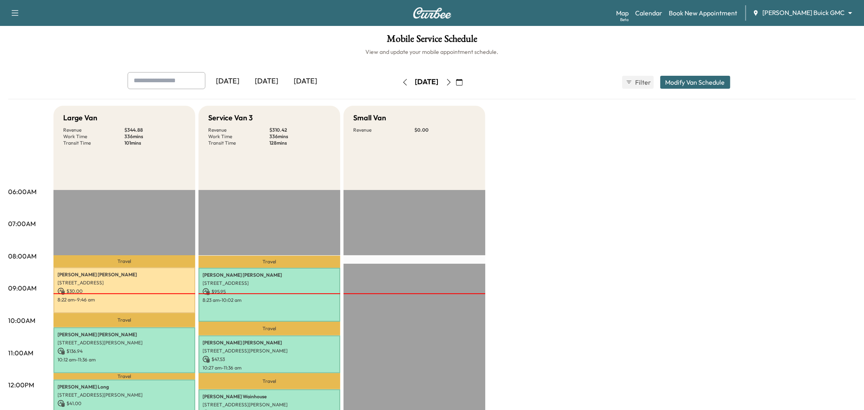
click at [803, 17] on body "Support Log Out Map Beta Calendar Book New Appointment [PERSON_NAME] Buick GMC …" at bounding box center [432, 205] width 864 height 410
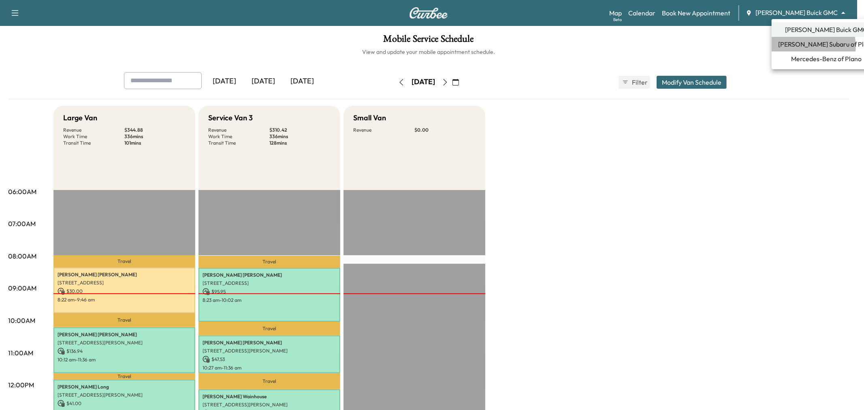
click at [793, 47] on span "[PERSON_NAME] Subaru of Plano" at bounding box center [827, 44] width 96 height 10
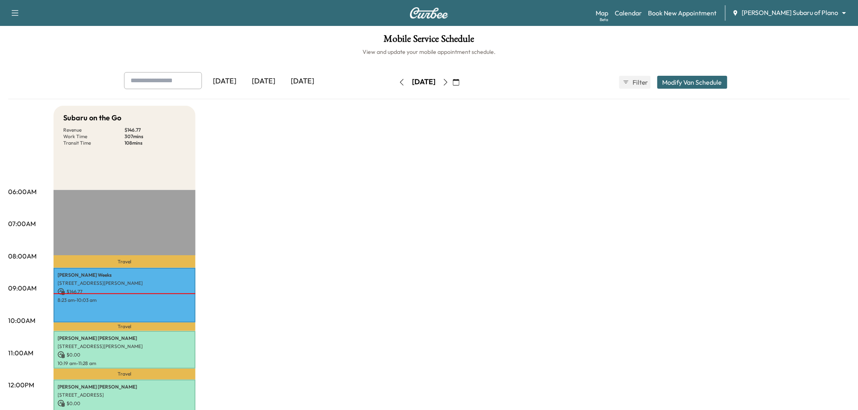
click at [520, 239] on div "Subaru on the Go Revenue $ 146.77 Work Time 307 mins Transit Time 108 mins Trav…" at bounding box center [451, 410] width 796 height 608
click at [449, 82] on icon "button" at bounding box center [445, 82] width 6 height 6
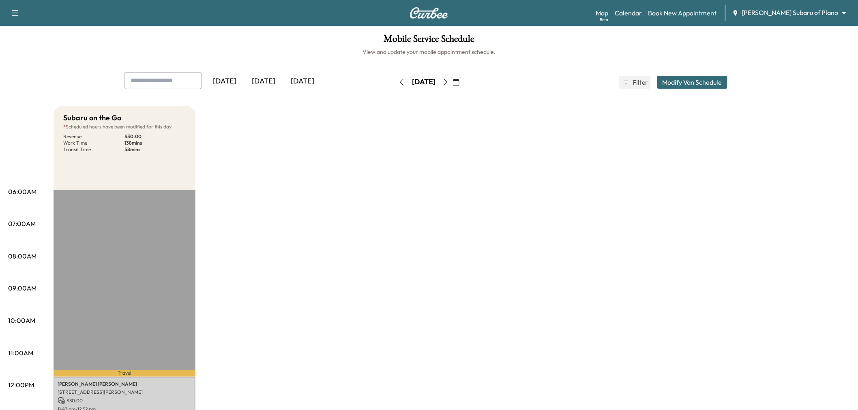
click at [449, 80] on icon "button" at bounding box center [445, 82] width 6 height 6
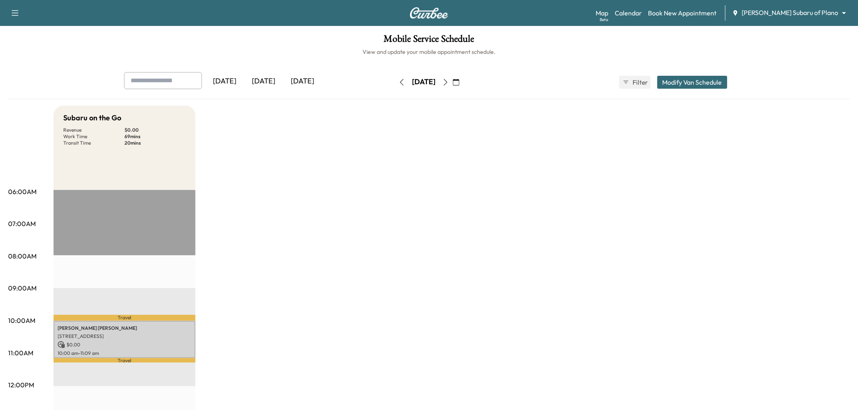
drag, startPoint x: 322, startPoint y: 163, endPoint x: 349, endPoint y: 110, distance: 59.6
click at [323, 163] on div "Subaru on the Go Revenue $ 0.00 Work Time 69 mins Transit Time 20 mins Travel N…" at bounding box center [451, 410] width 796 height 608
click at [449, 83] on icon "button" at bounding box center [445, 82] width 6 height 6
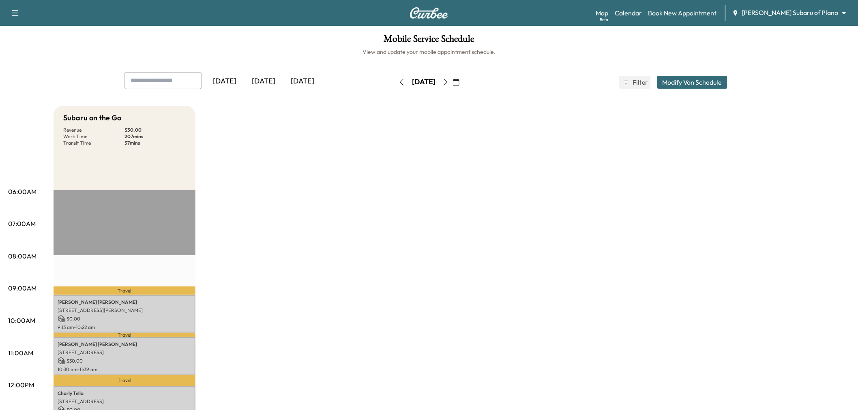
click at [449, 80] on icon "button" at bounding box center [445, 82] width 6 height 6
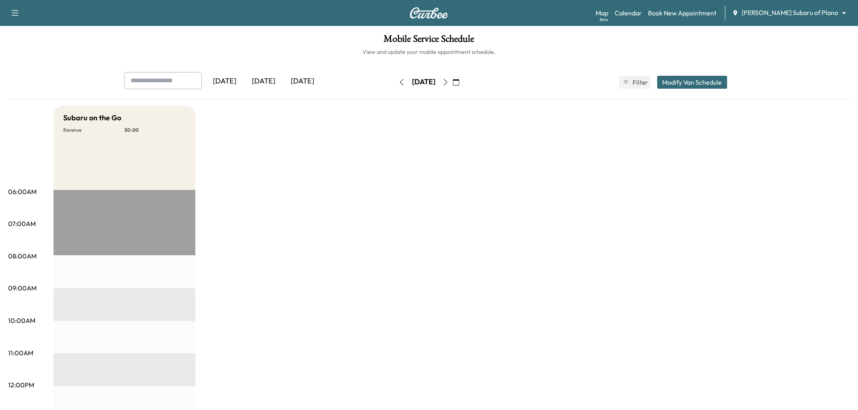
click at [395, 79] on button "button" at bounding box center [402, 82] width 14 height 13
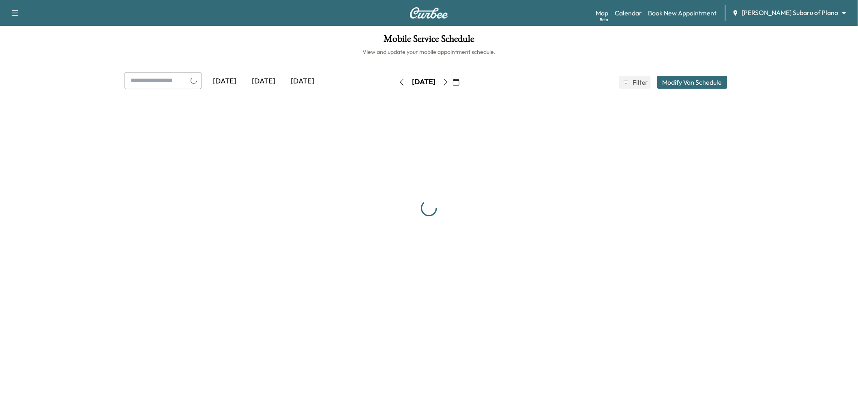
click at [395, 79] on button "button" at bounding box center [402, 82] width 14 height 13
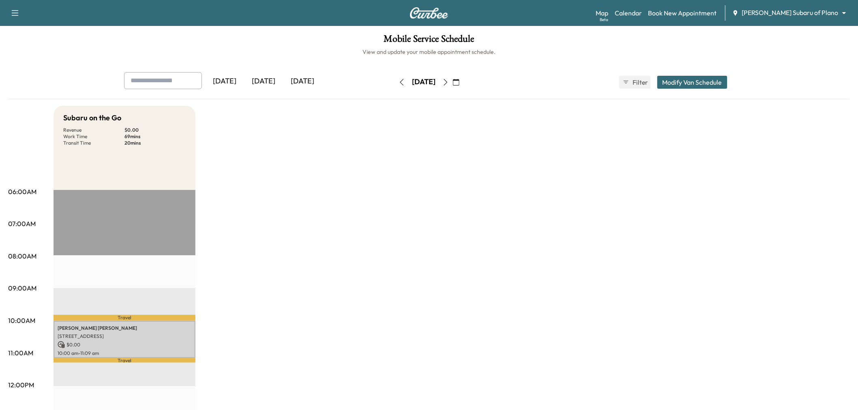
click at [395, 81] on button "button" at bounding box center [402, 82] width 14 height 13
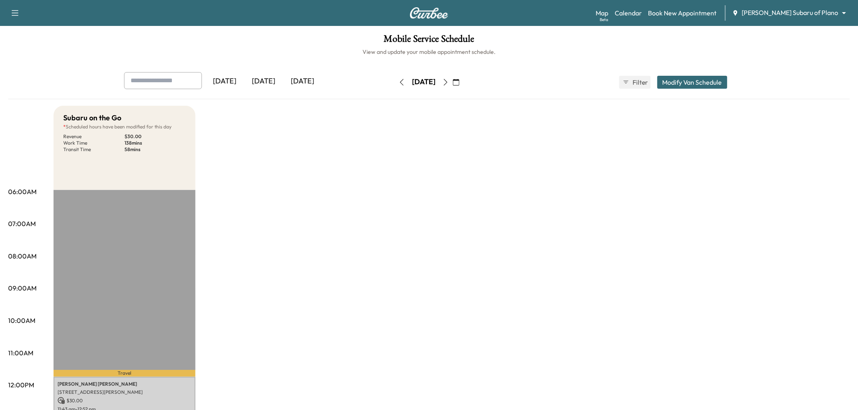
click at [467, 233] on div "Subaru on the Go * Scheduled hours have been modified for this day Revenue $ 30…" at bounding box center [451, 410] width 796 height 608
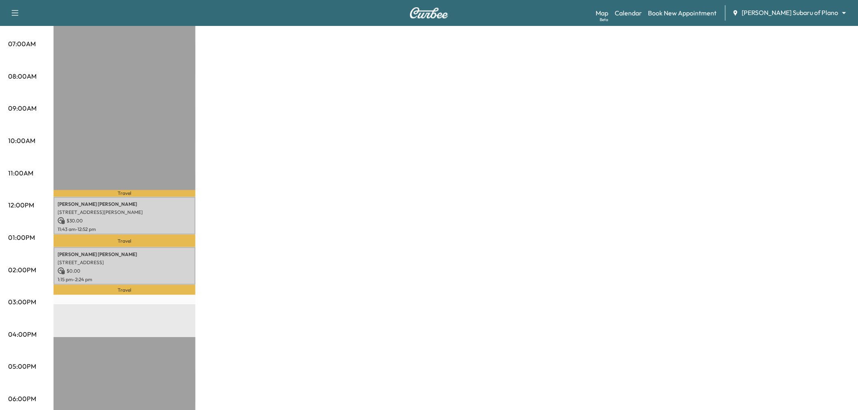
scroll to position [135, 0]
